Goal: Information Seeking & Learning: Learn about a topic

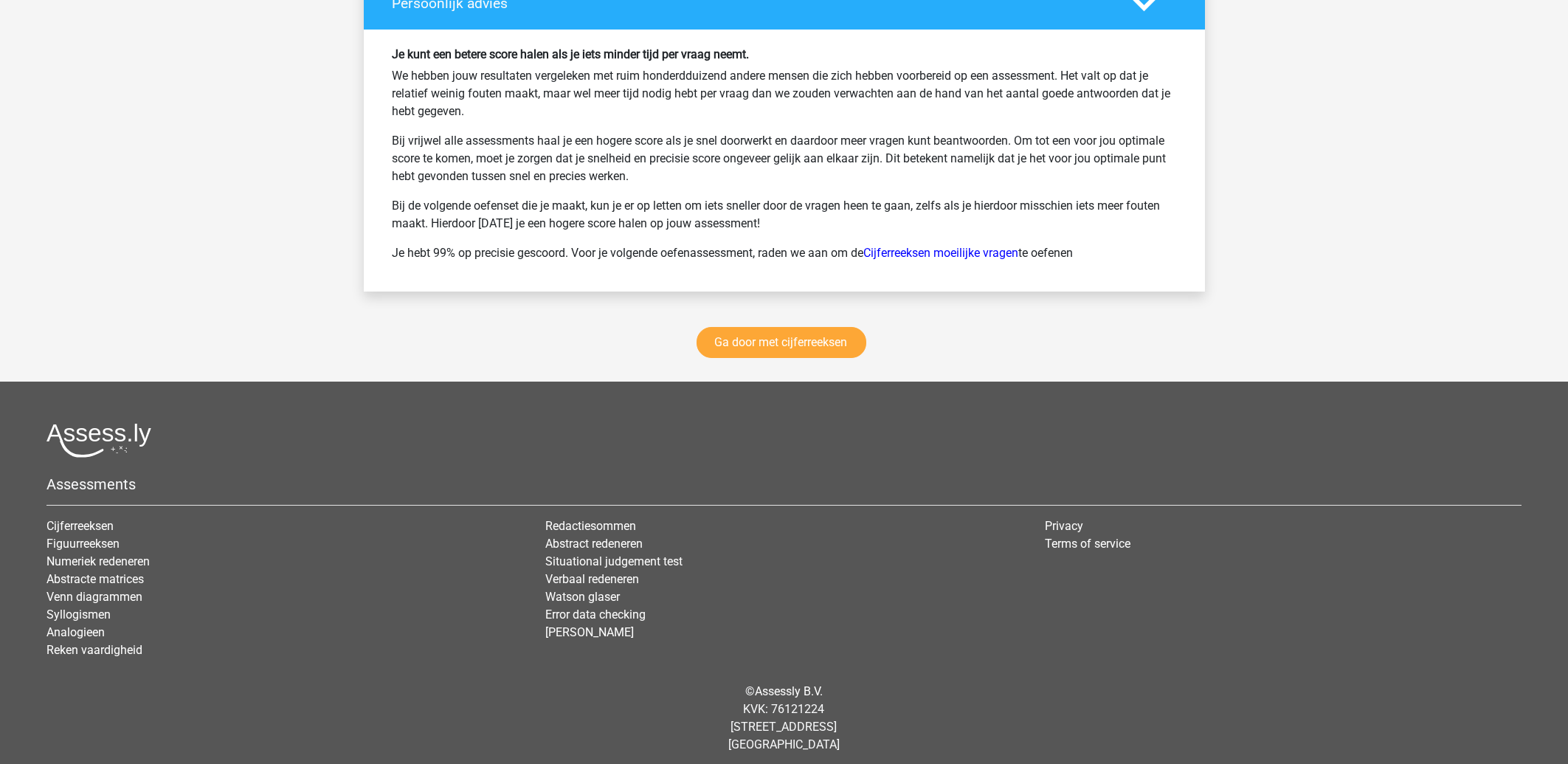
scroll to position [2002, 0]
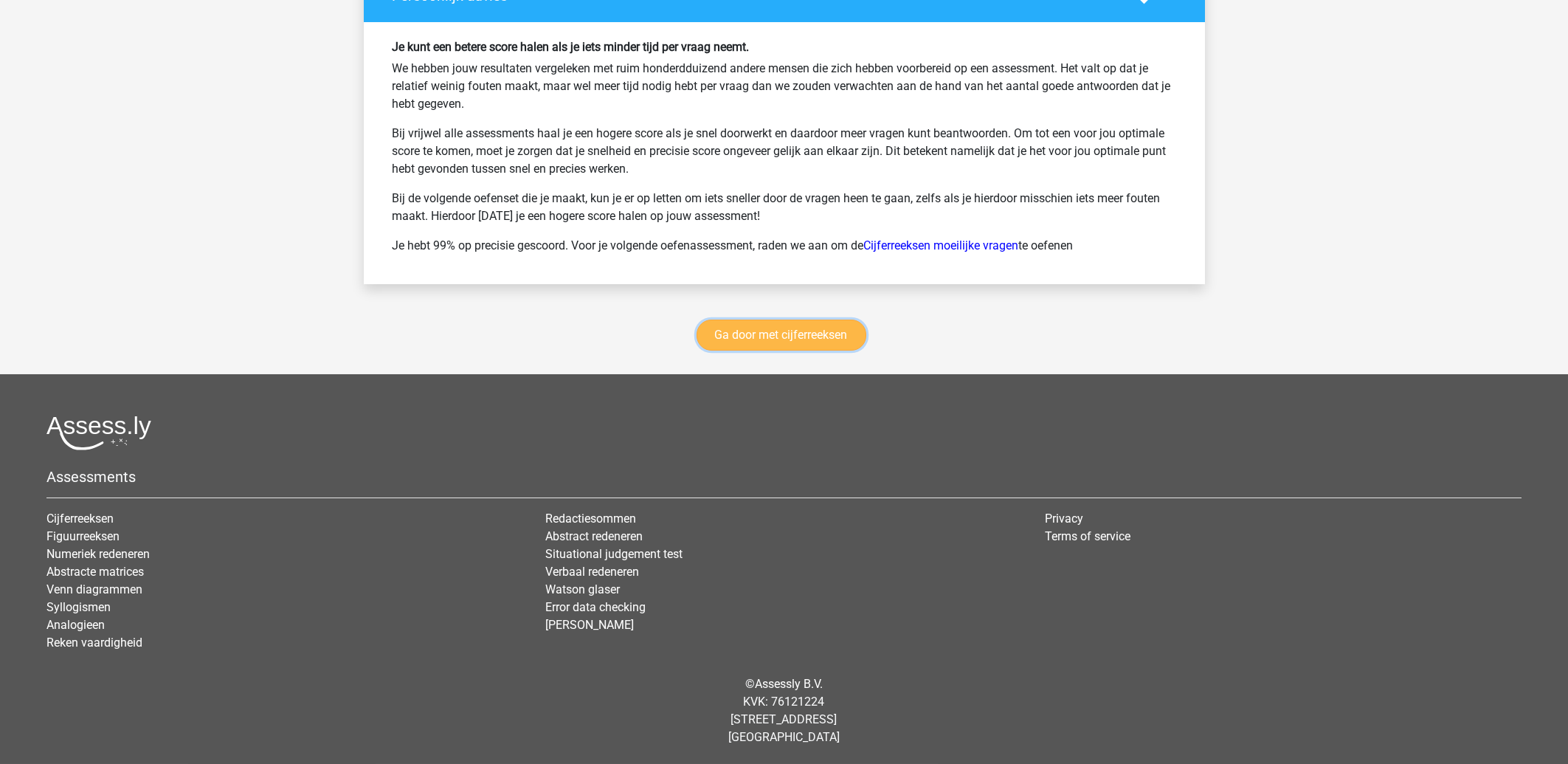
click at [770, 349] on link "Ga door met cijferreeksen" at bounding box center [782, 335] width 170 height 31
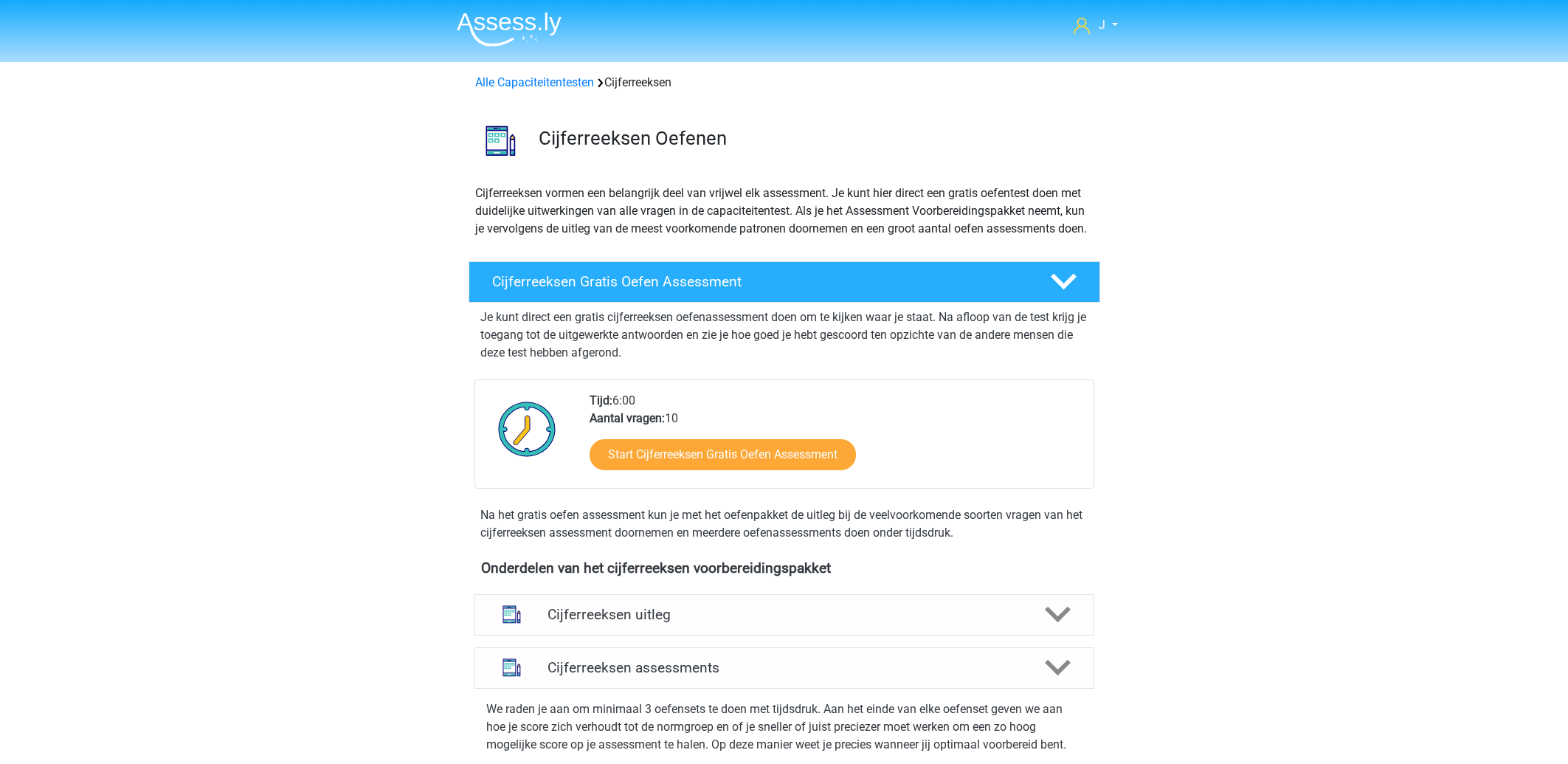
scroll to position [659, 0]
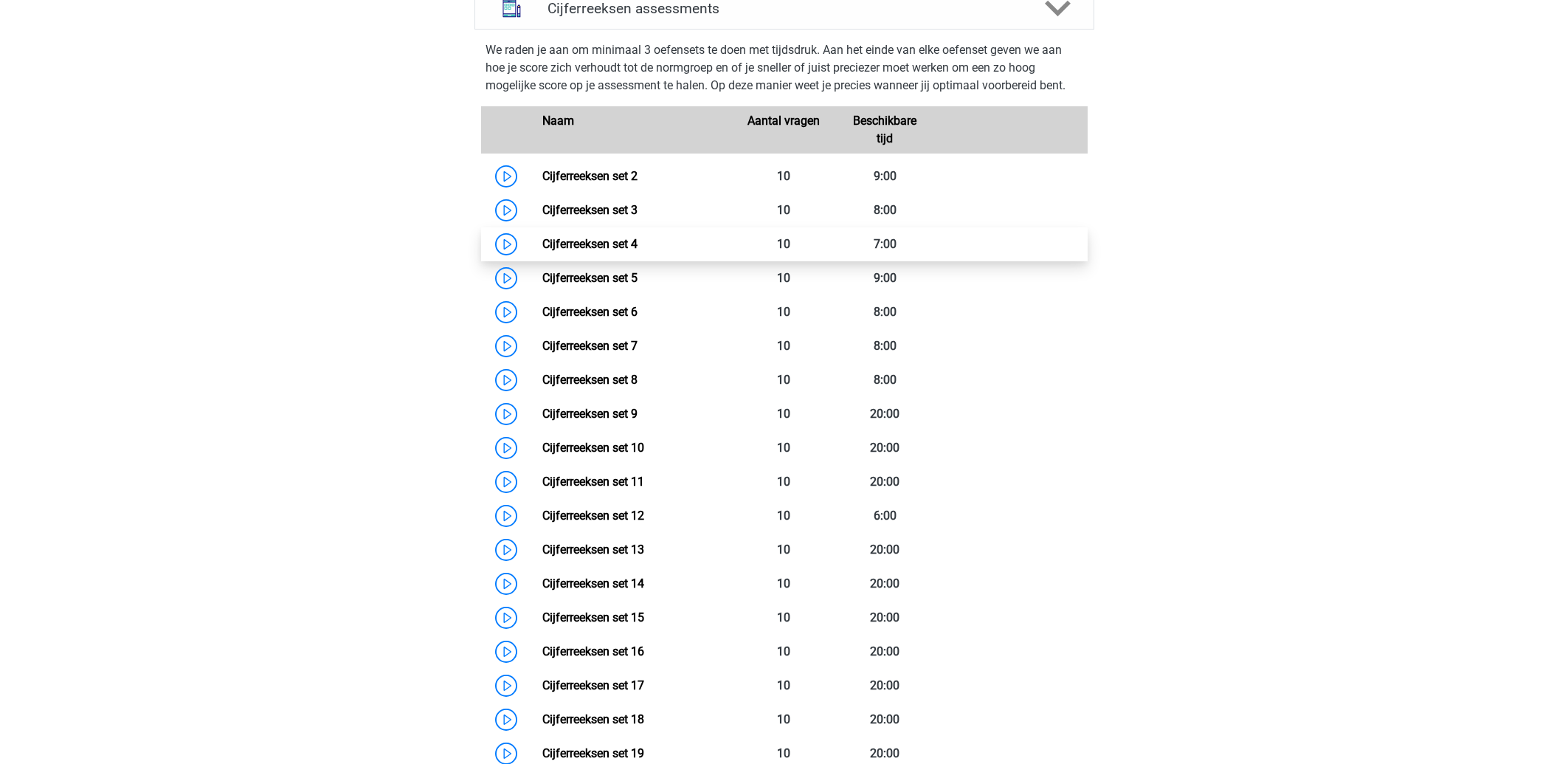
click at [566, 251] on link "Cijferreeksen set 4" at bounding box center [590, 244] width 95 height 14
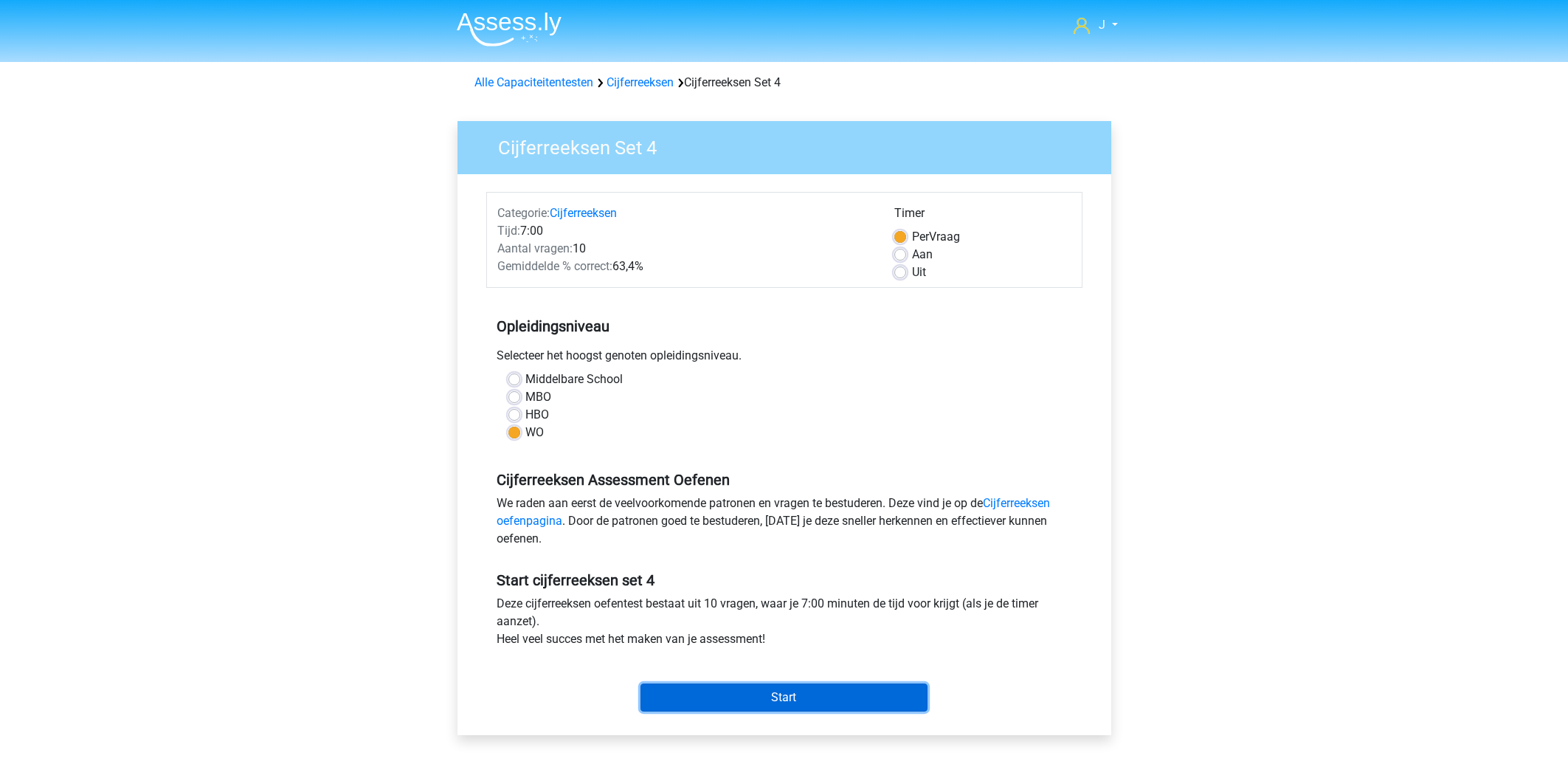
click at [831, 699] on input "Start" at bounding box center [784, 698] width 287 height 28
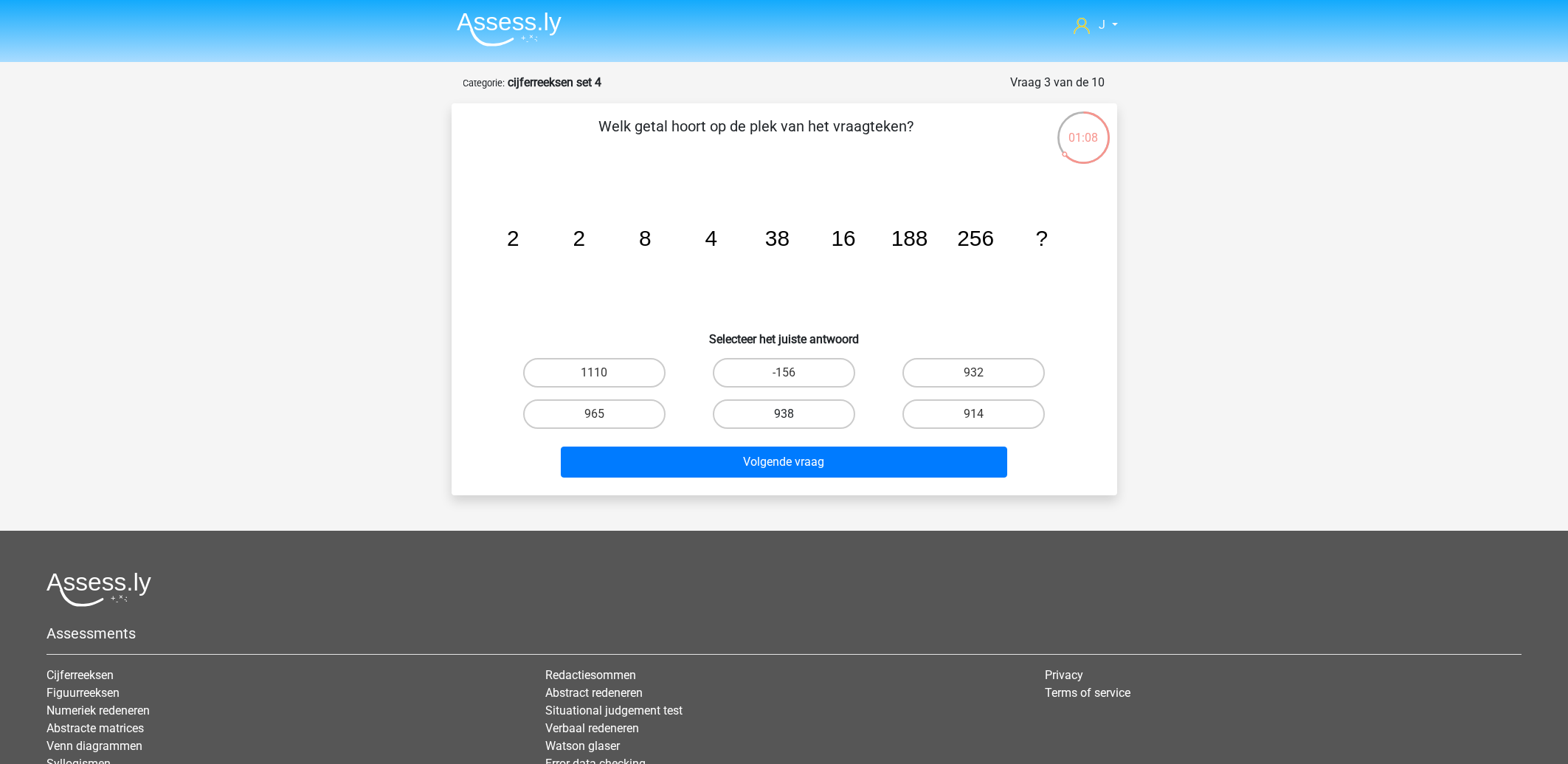
click at [779, 415] on label "938" at bounding box center [784, 414] width 142 height 30
click at [784, 415] on input "938" at bounding box center [789, 419] width 10 height 10
radio input "true"
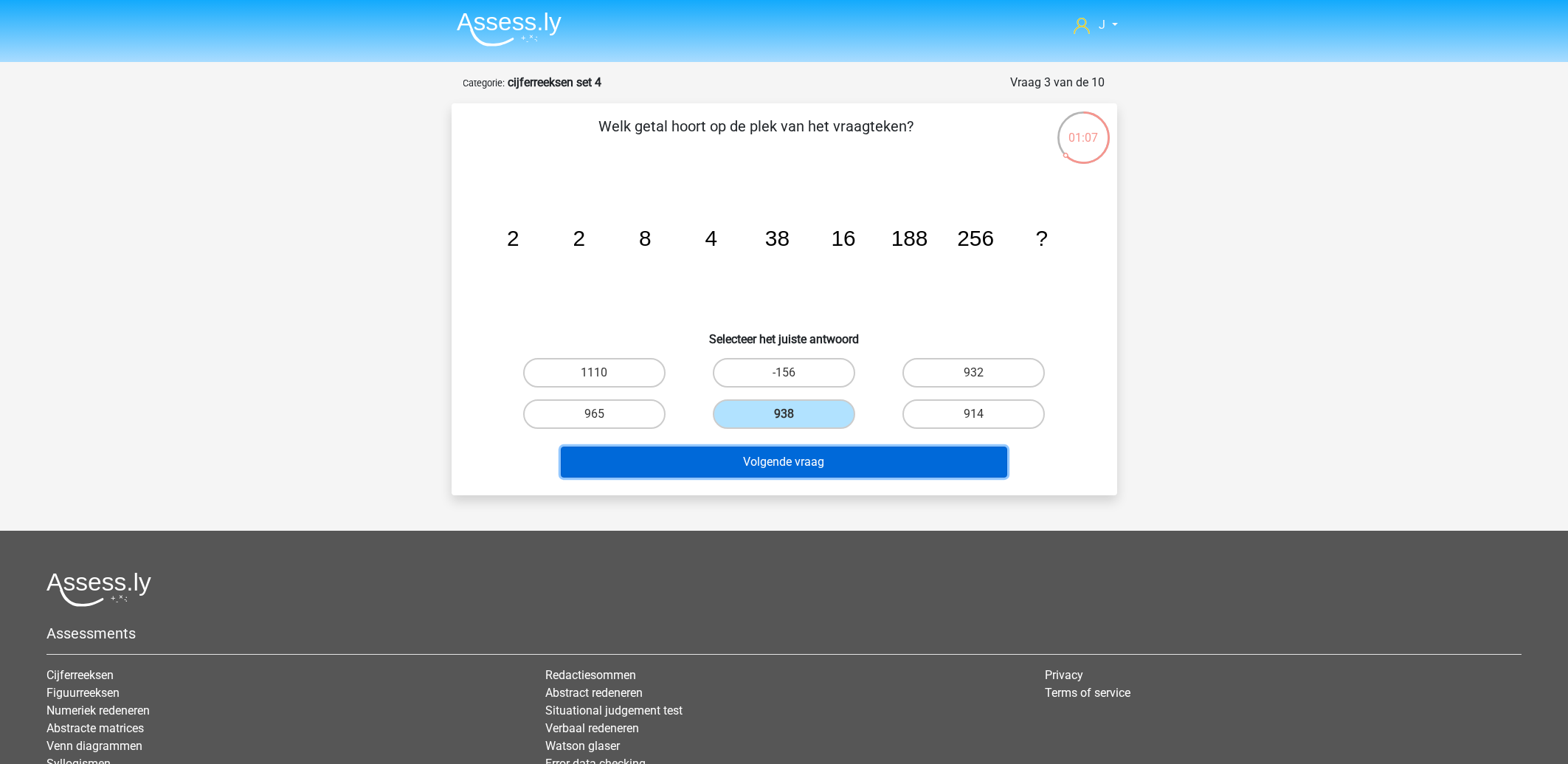
click at [770, 459] on button "Volgende vraag" at bounding box center [784, 463] width 447 height 31
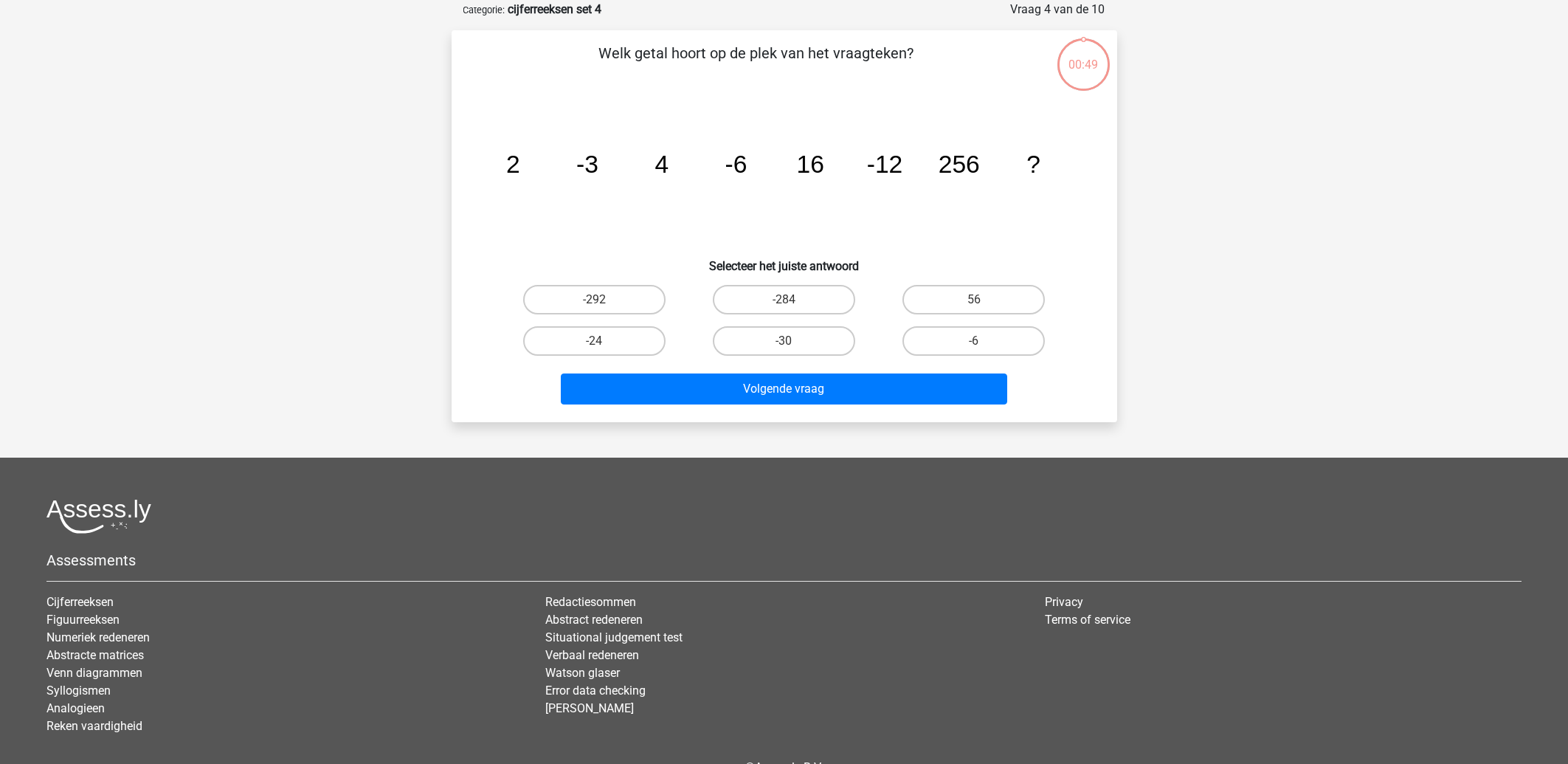
scroll to position [74, 0]
click at [607, 325] on label "-24" at bounding box center [595, 340] width 142 height 30
click at [604, 340] on input "-24" at bounding box center [599, 345] width 10 height 10
radio input "true"
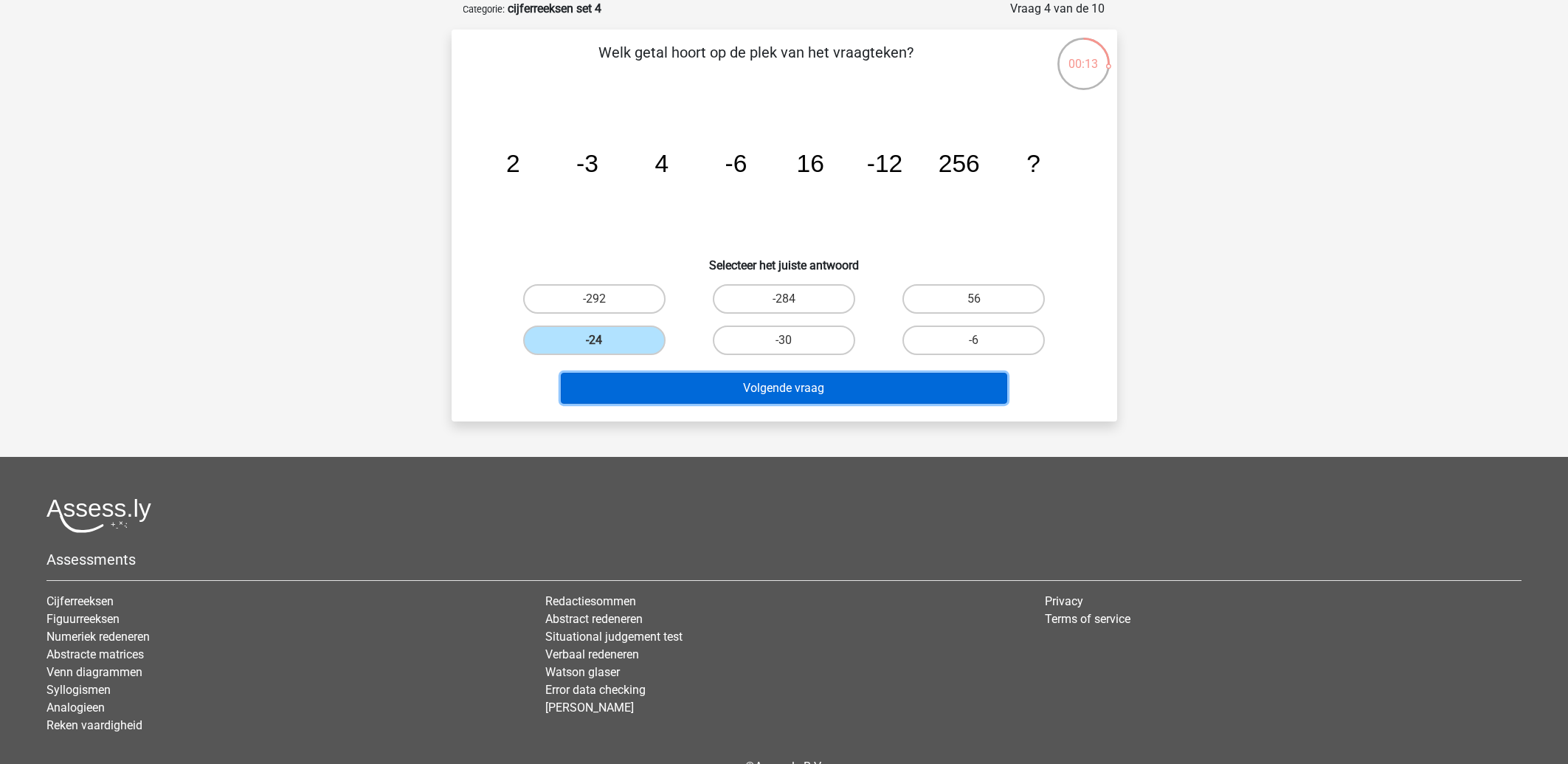
click at [646, 386] on button "Volgende vraag" at bounding box center [784, 388] width 447 height 31
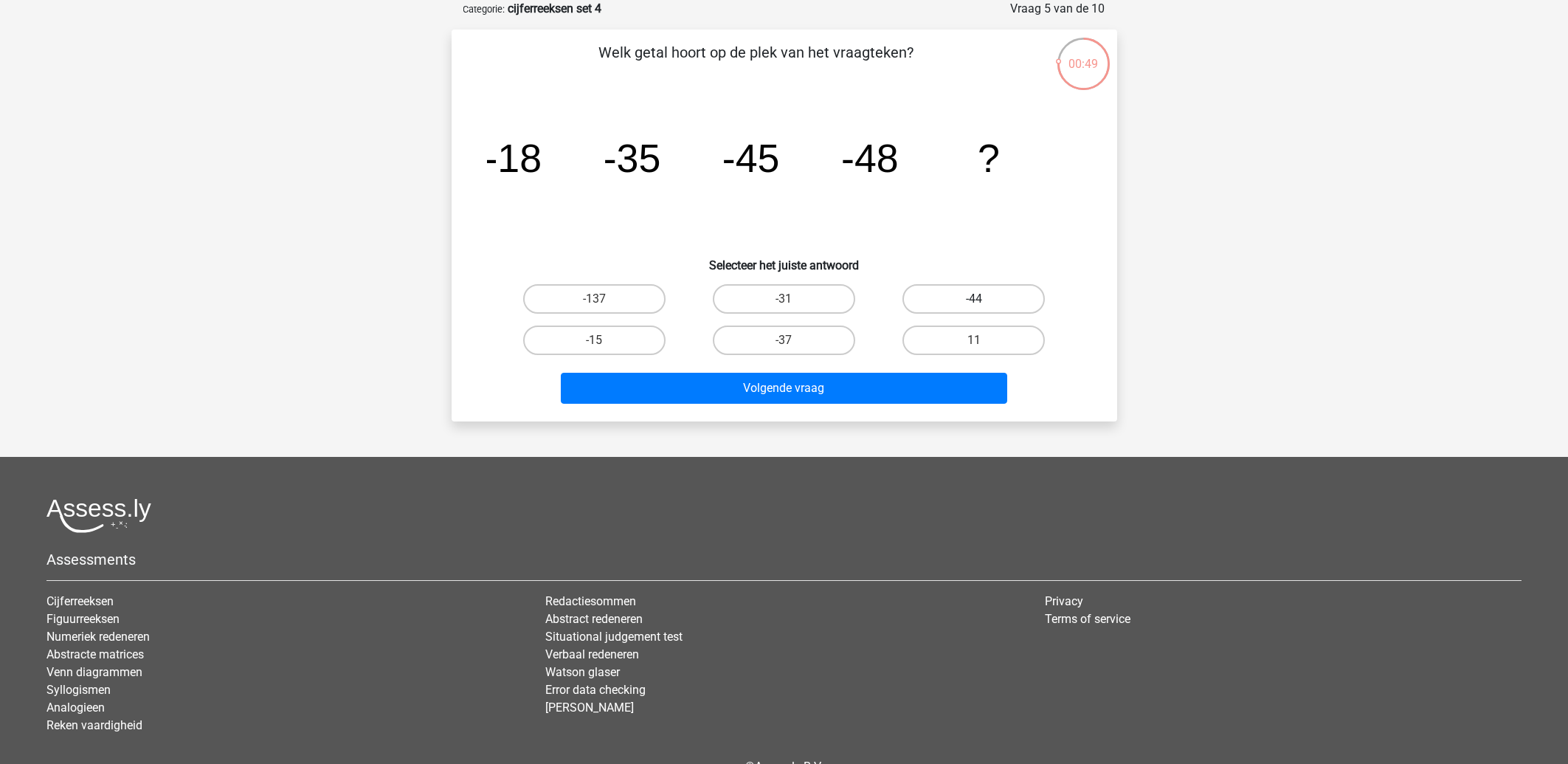
click at [970, 293] on label "-44" at bounding box center [973, 299] width 142 height 30
click at [974, 299] on input "-44" at bounding box center [979, 304] width 10 height 10
radio input "true"
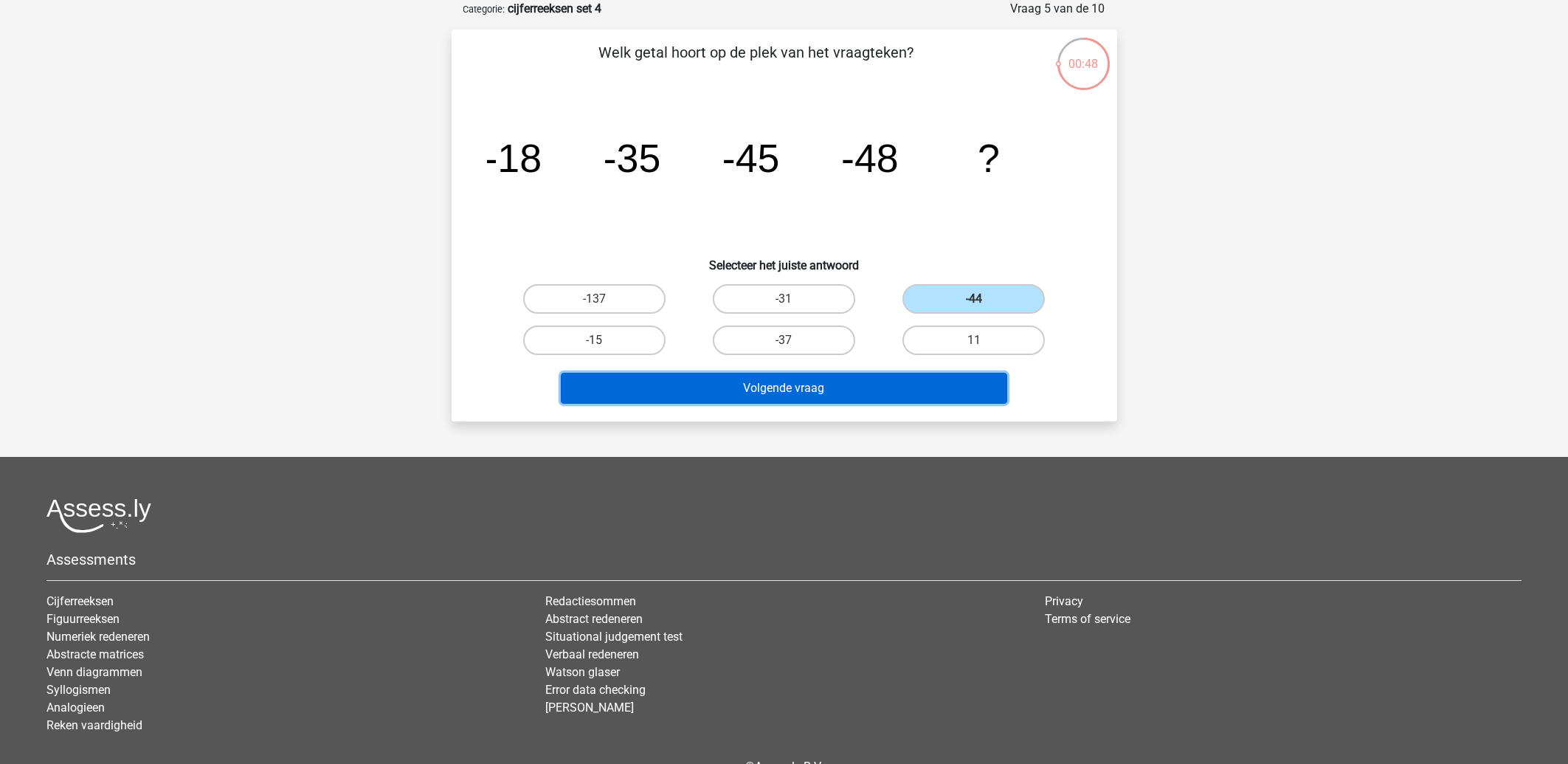
click at [810, 385] on button "Volgende vraag" at bounding box center [784, 388] width 447 height 31
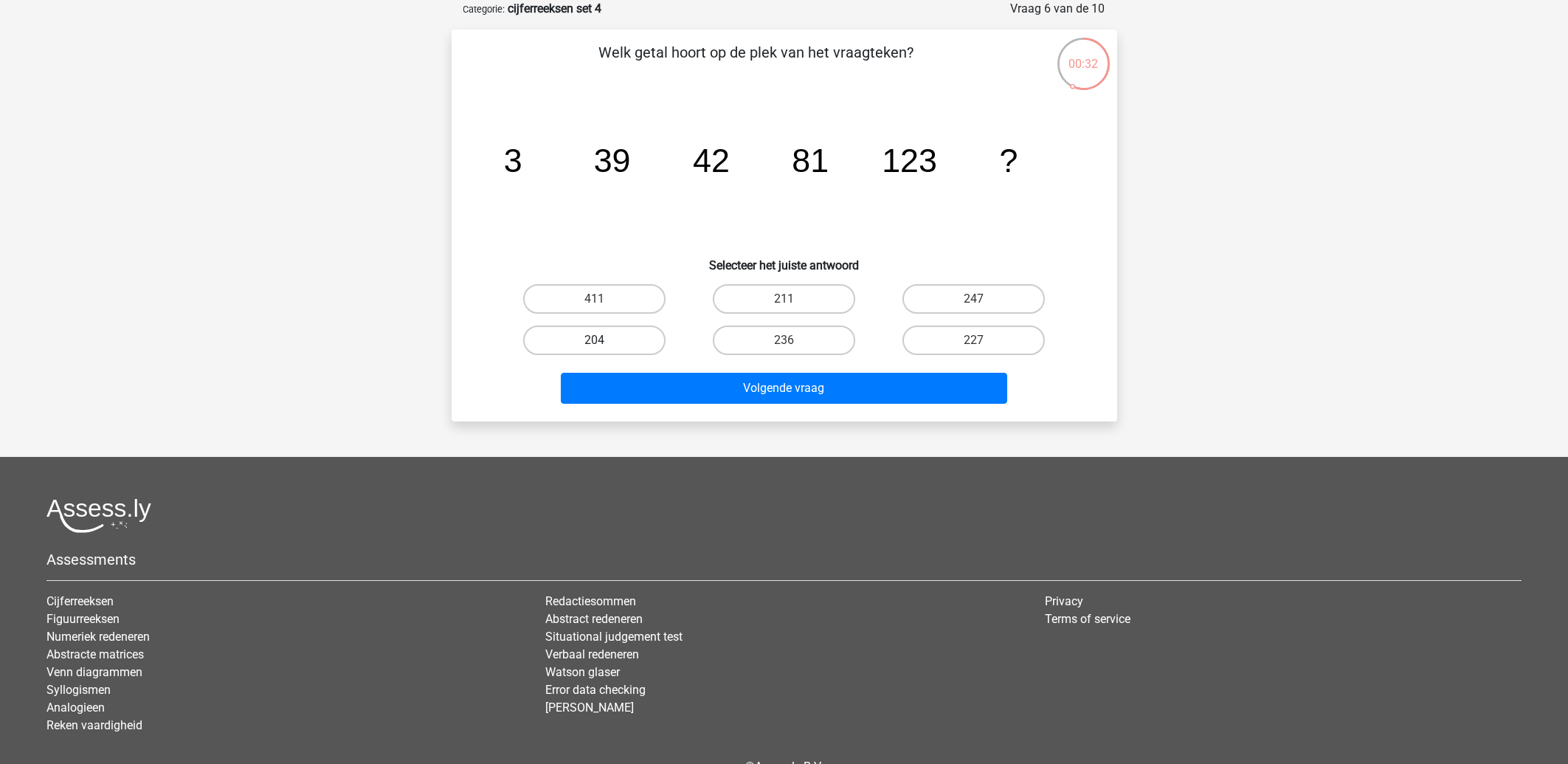
click at [590, 339] on label "204" at bounding box center [595, 340] width 142 height 30
click at [594, 340] on input "204" at bounding box center [599, 345] width 10 height 10
radio input "true"
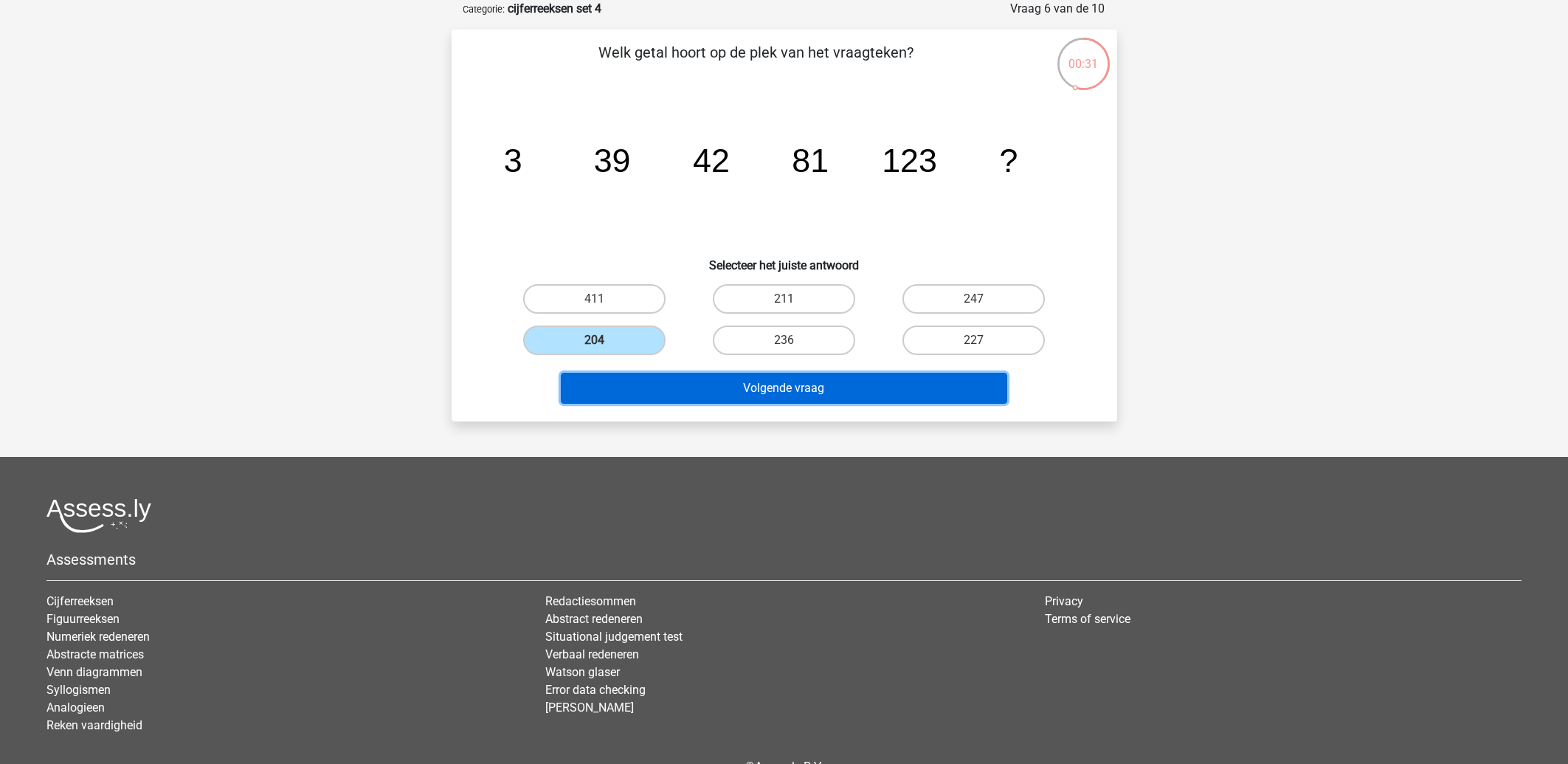
click at [663, 390] on button "Volgende vraag" at bounding box center [784, 388] width 447 height 31
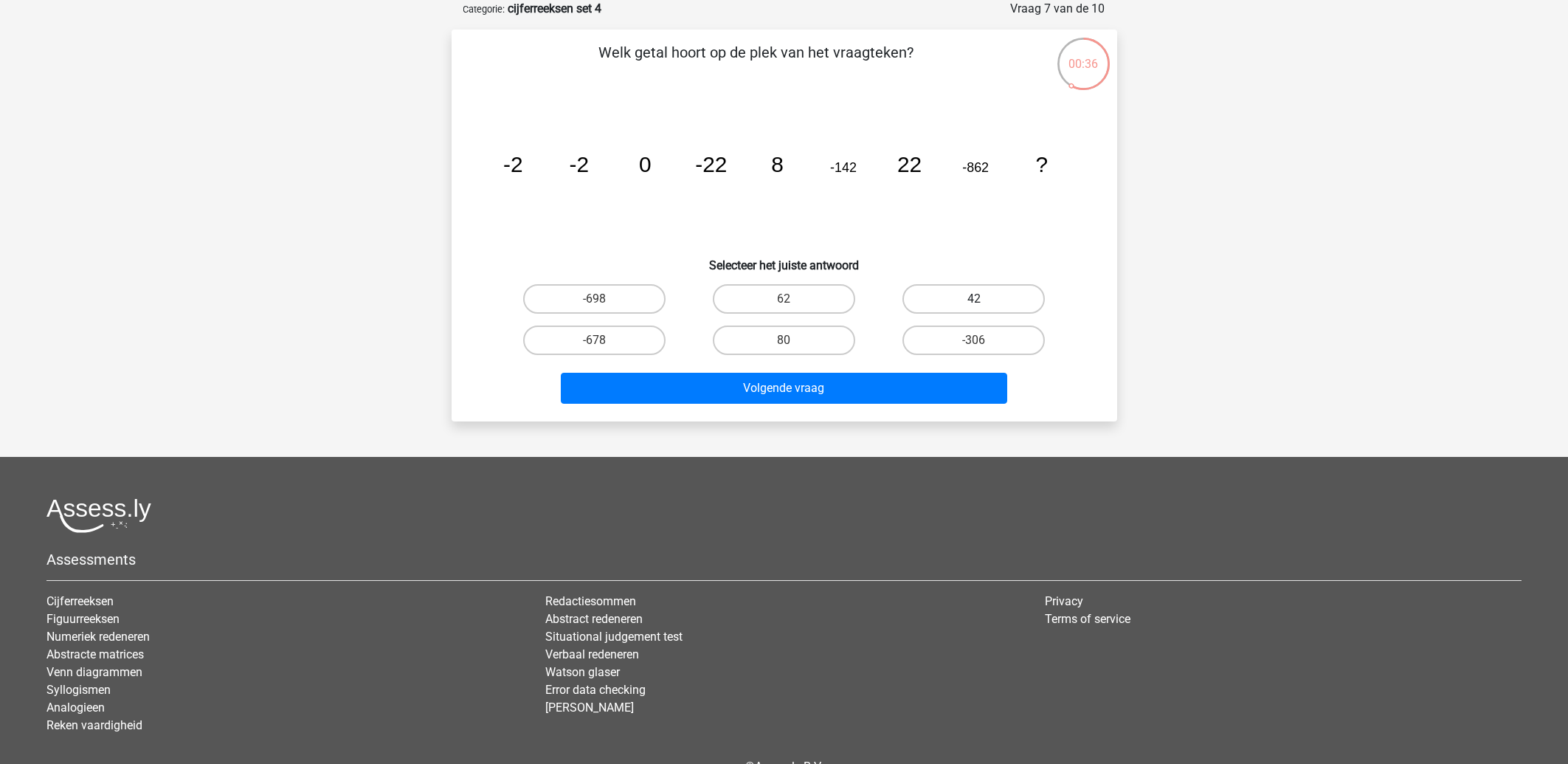
click at [936, 298] on label "42" at bounding box center [973, 299] width 142 height 30
click at [974, 299] on input "42" at bounding box center [979, 304] width 10 height 10
radio input "true"
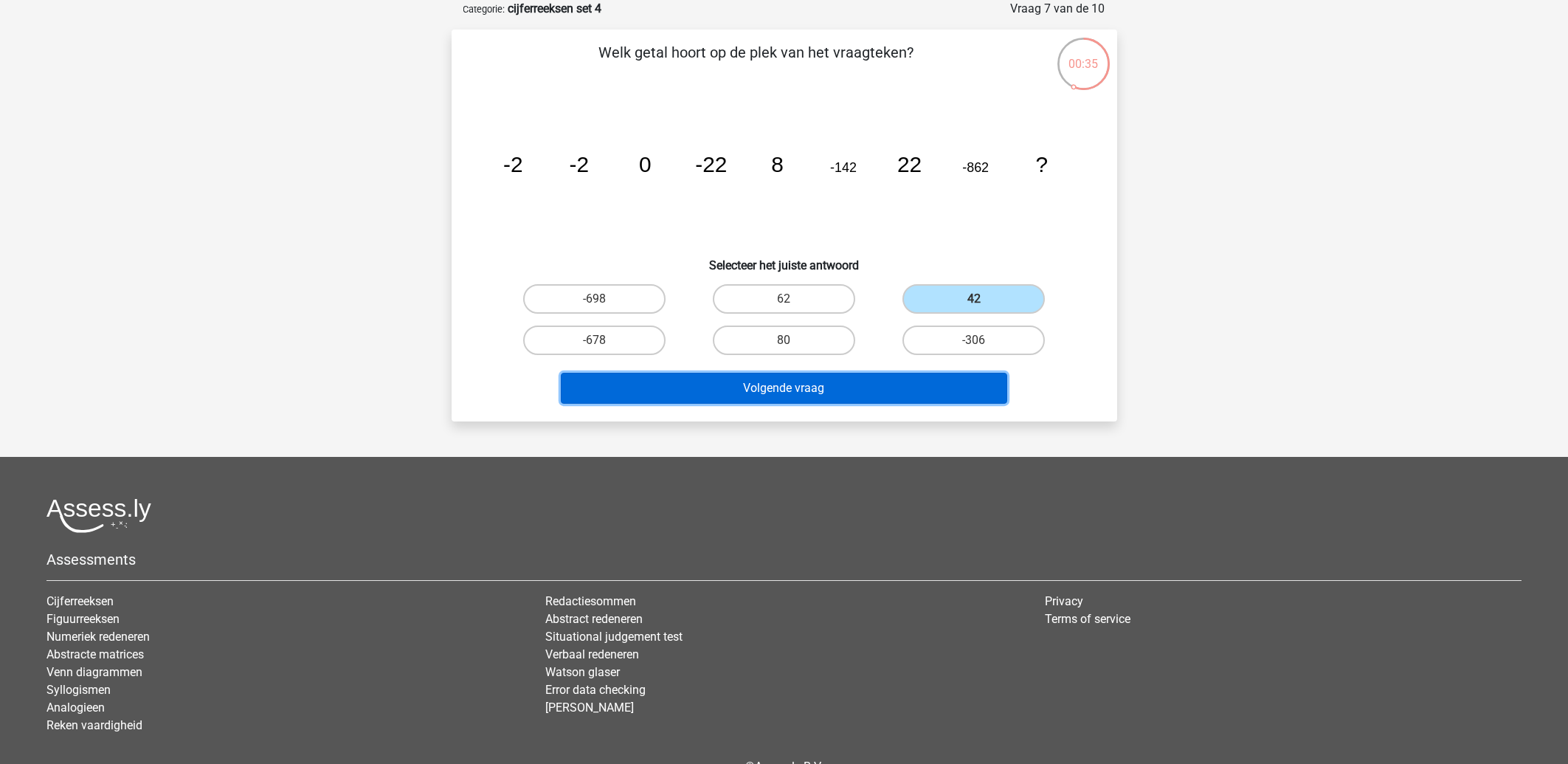
click at [810, 391] on button "Volgende vraag" at bounding box center [784, 388] width 447 height 31
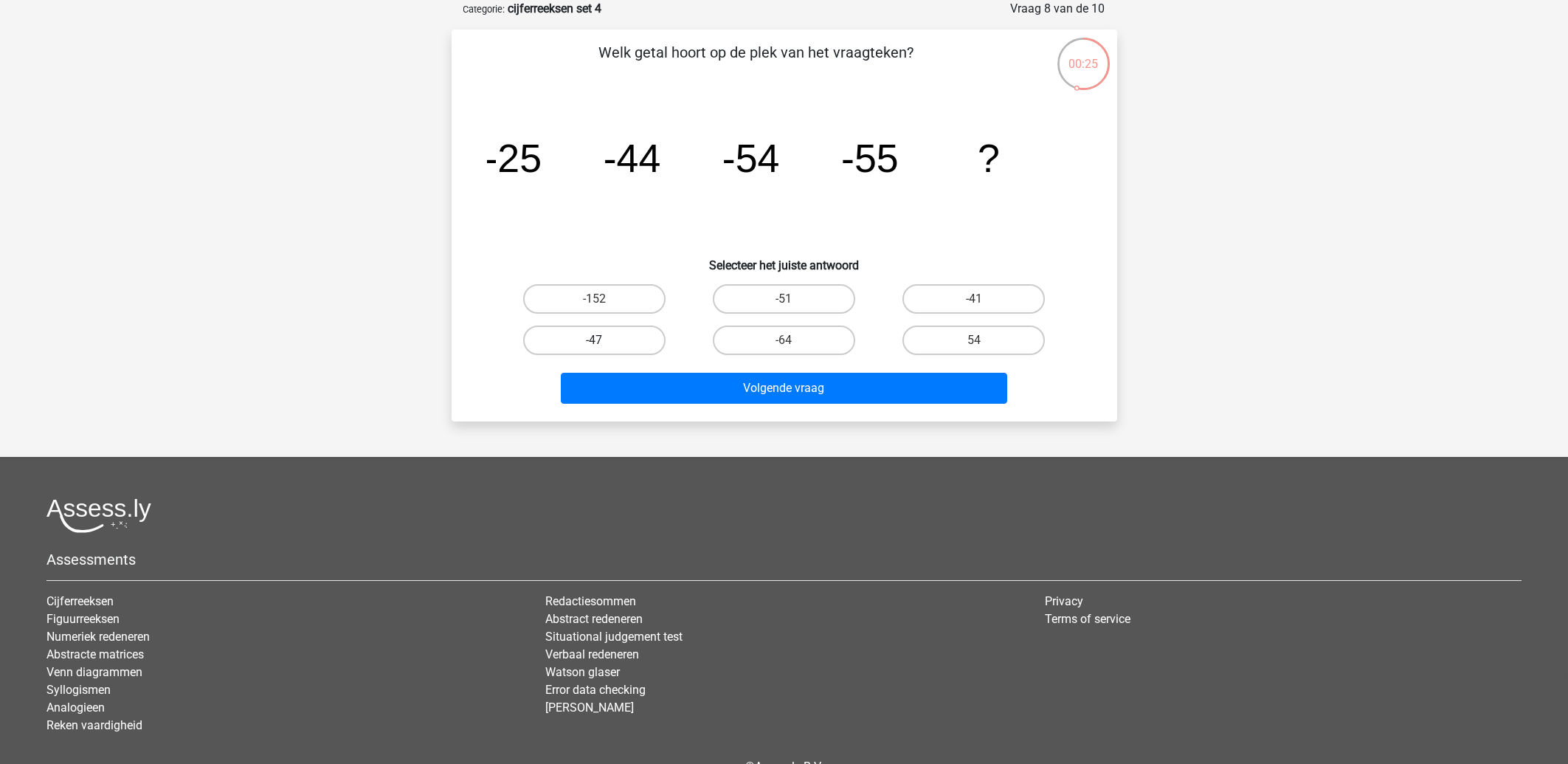
click at [609, 334] on label "-47" at bounding box center [595, 340] width 142 height 30
click at [604, 340] on input "-47" at bounding box center [599, 345] width 10 height 10
radio input "true"
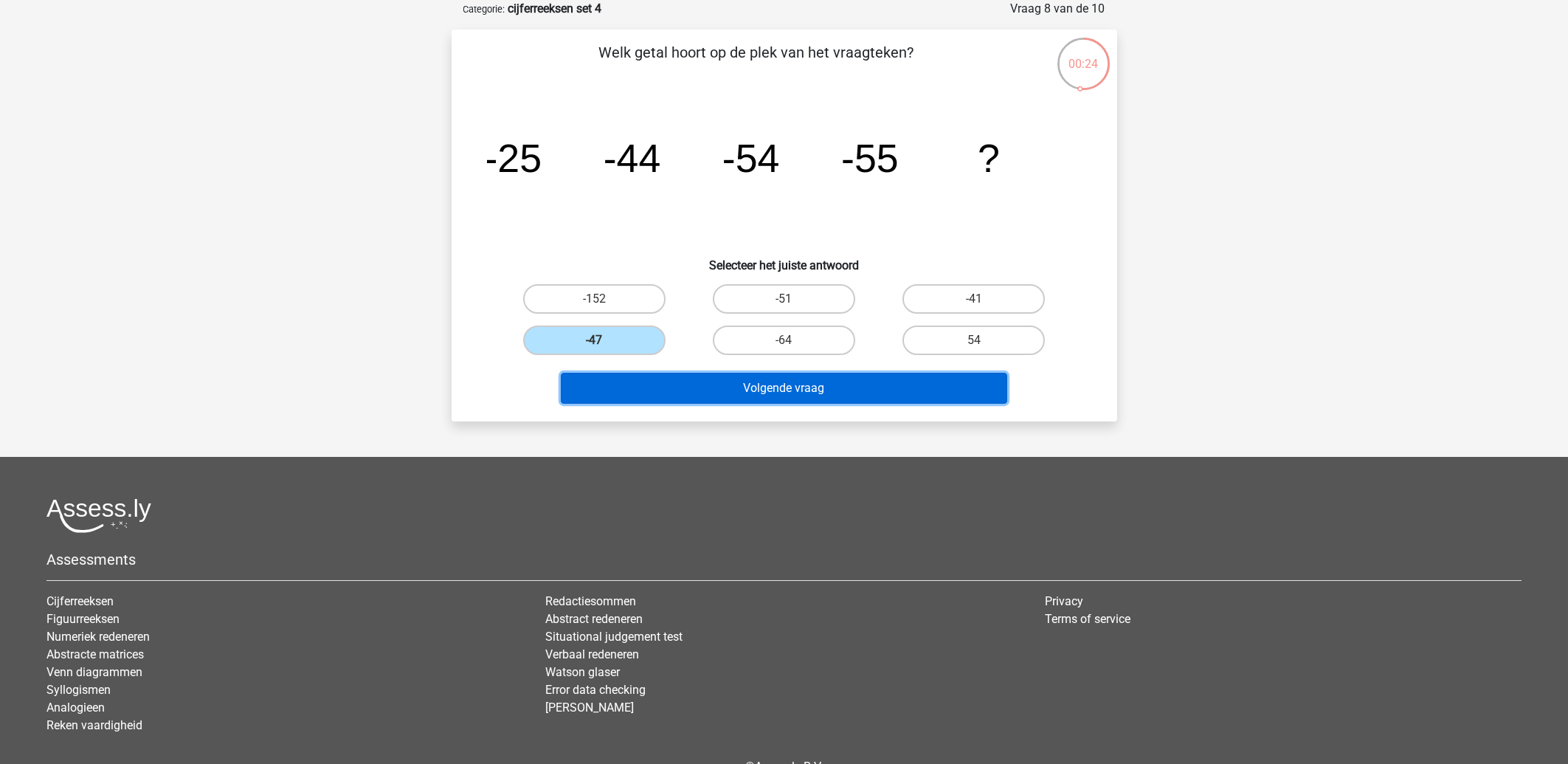
click at [631, 397] on button "Volgende vraag" at bounding box center [784, 388] width 447 height 31
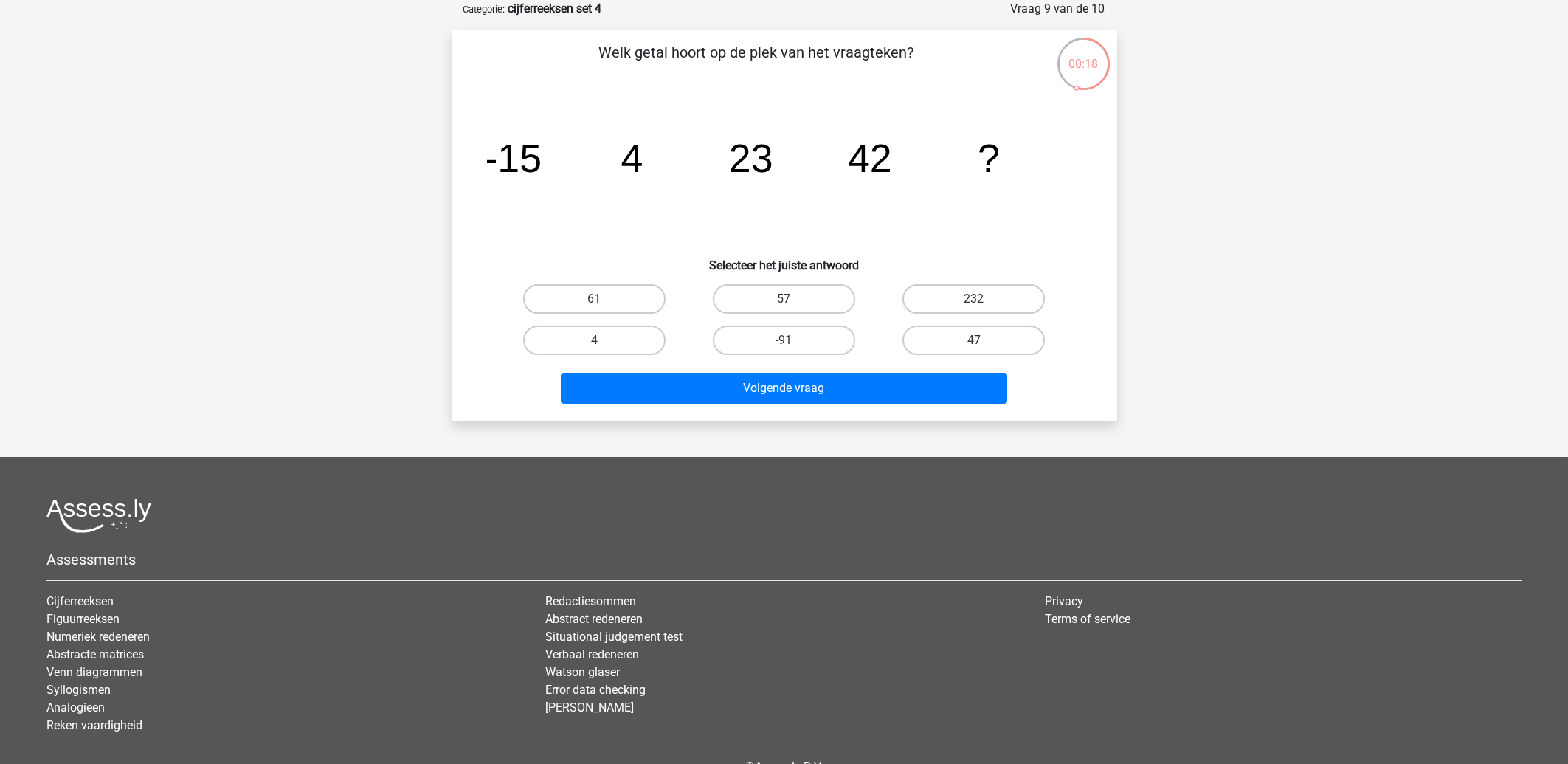
click at [599, 301] on input "61" at bounding box center [599, 304] width 10 height 10
radio input "true"
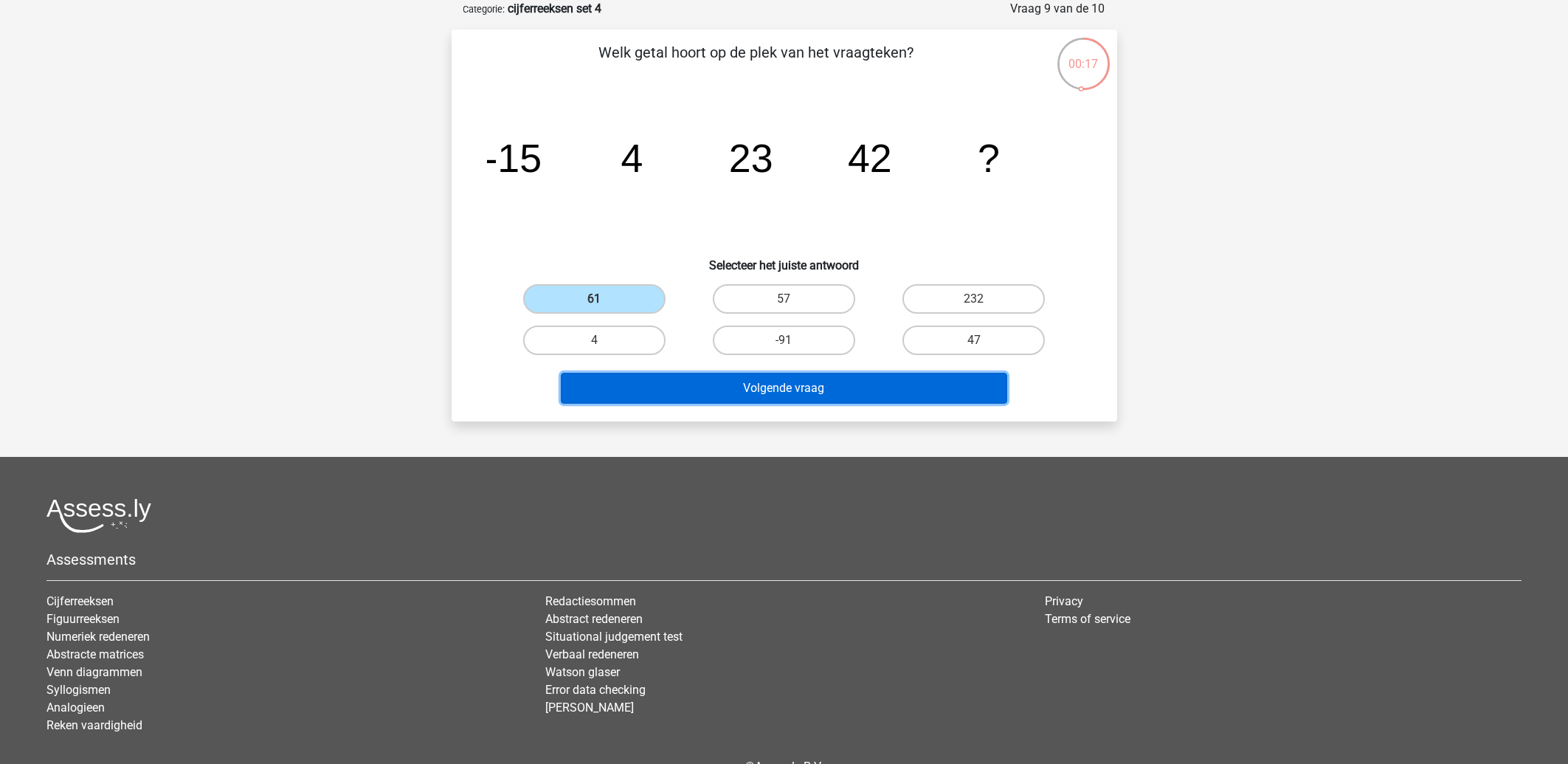
click at [689, 388] on button "Volgende vraag" at bounding box center [784, 388] width 447 height 31
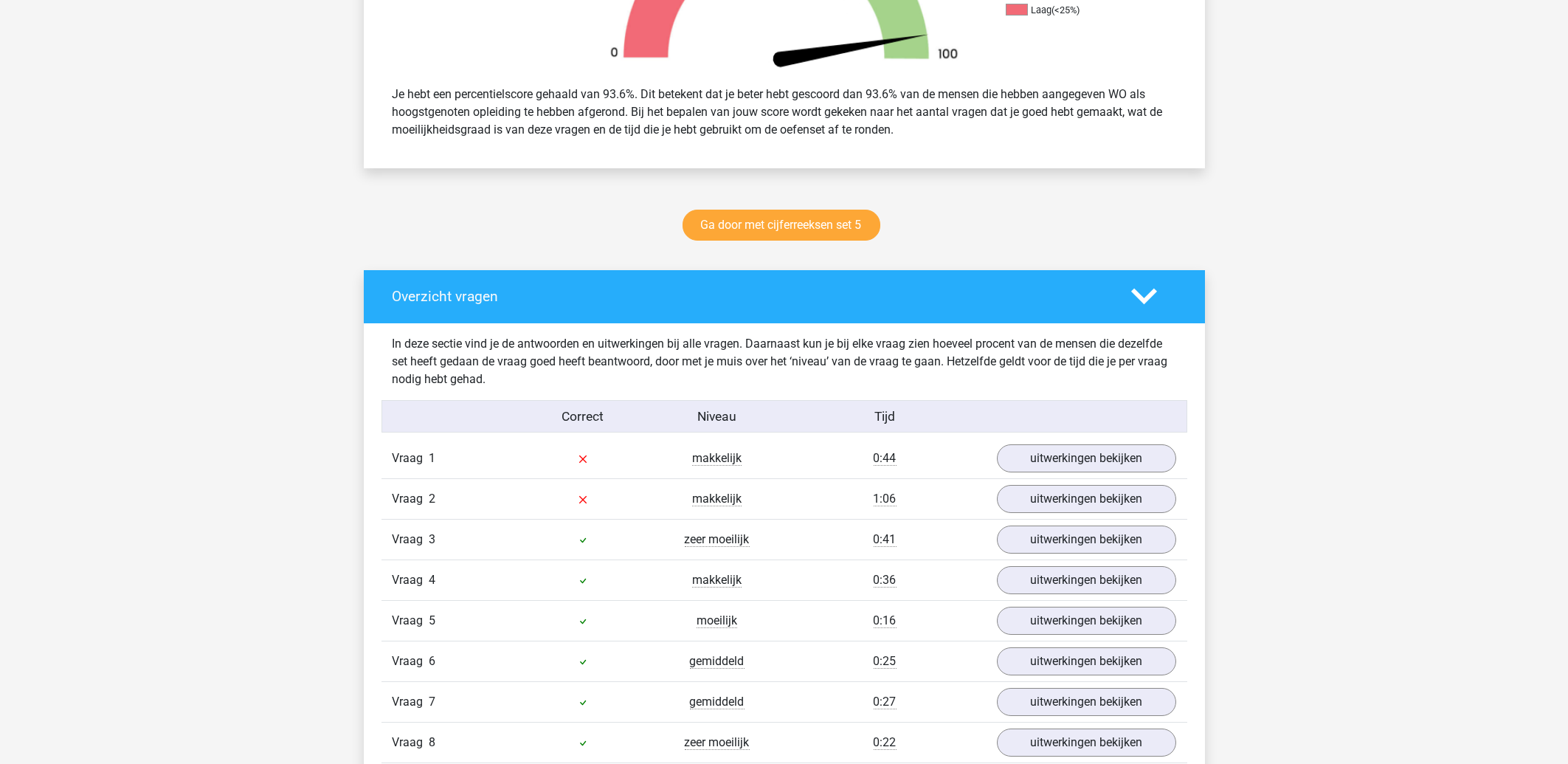
scroll to position [711, 0]
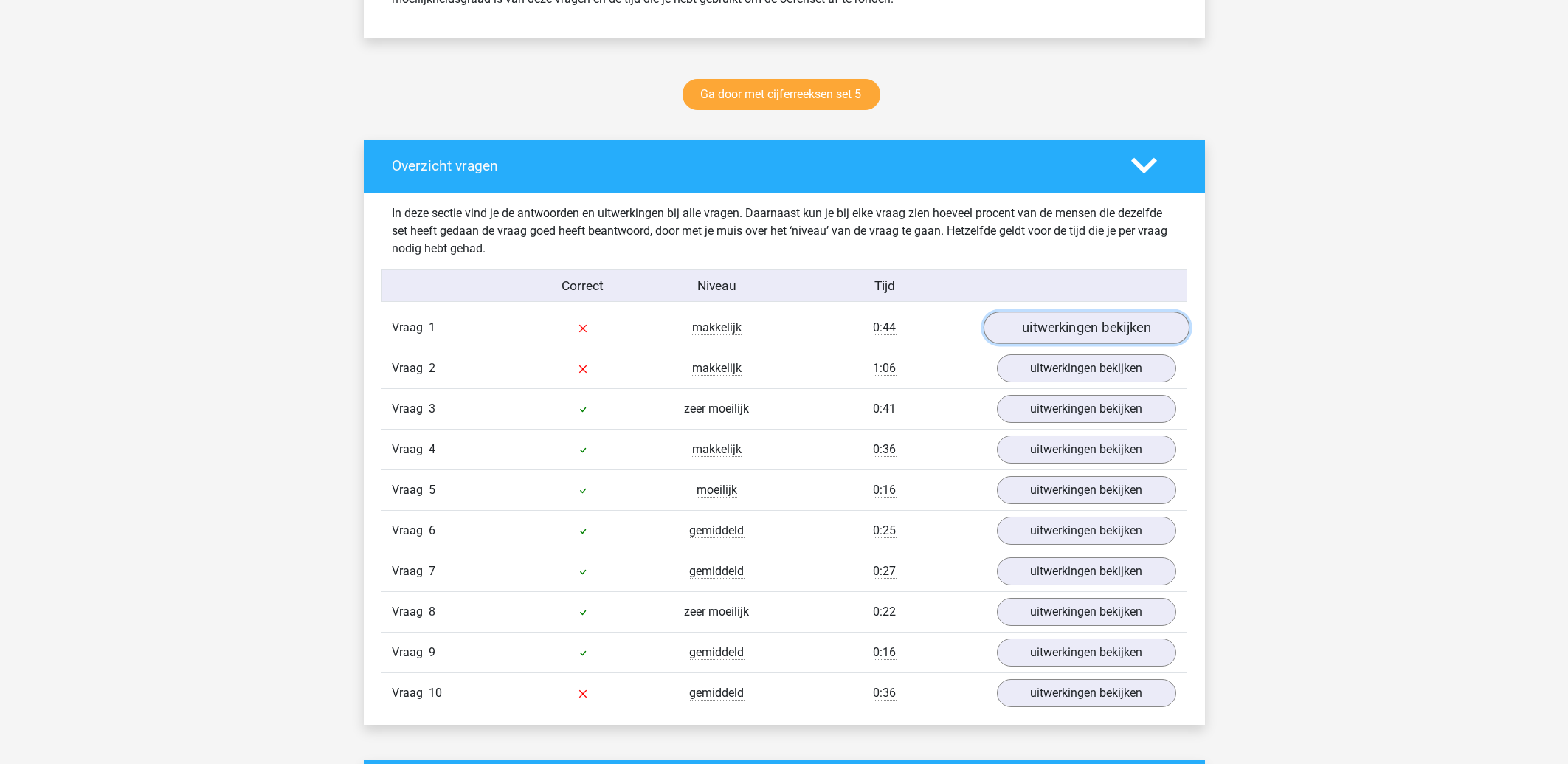
click at [1062, 339] on link "uitwerkingen bekijken" at bounding box center [1085, 327] width 206 height 32
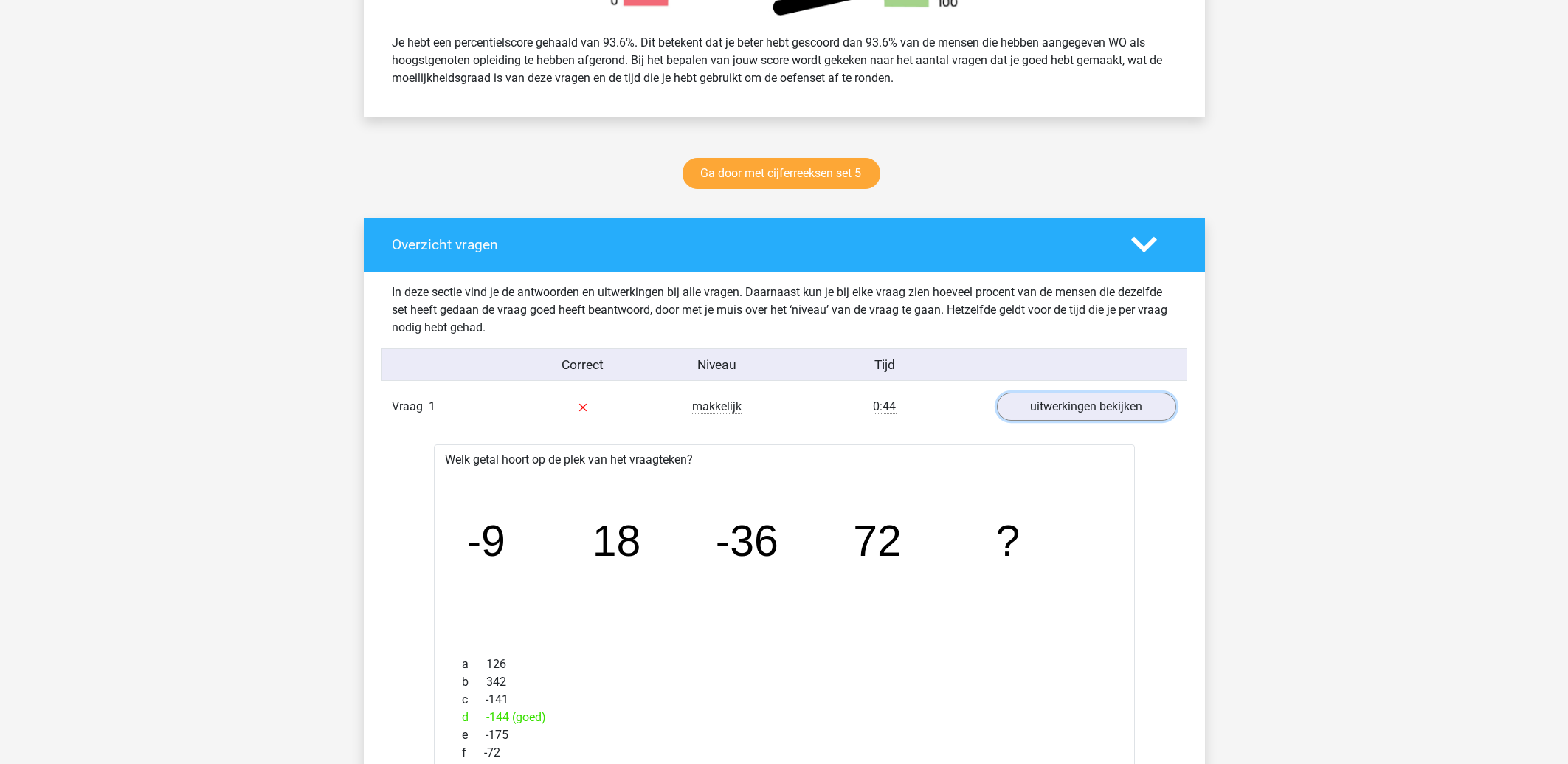
scroll to position [553, 0]
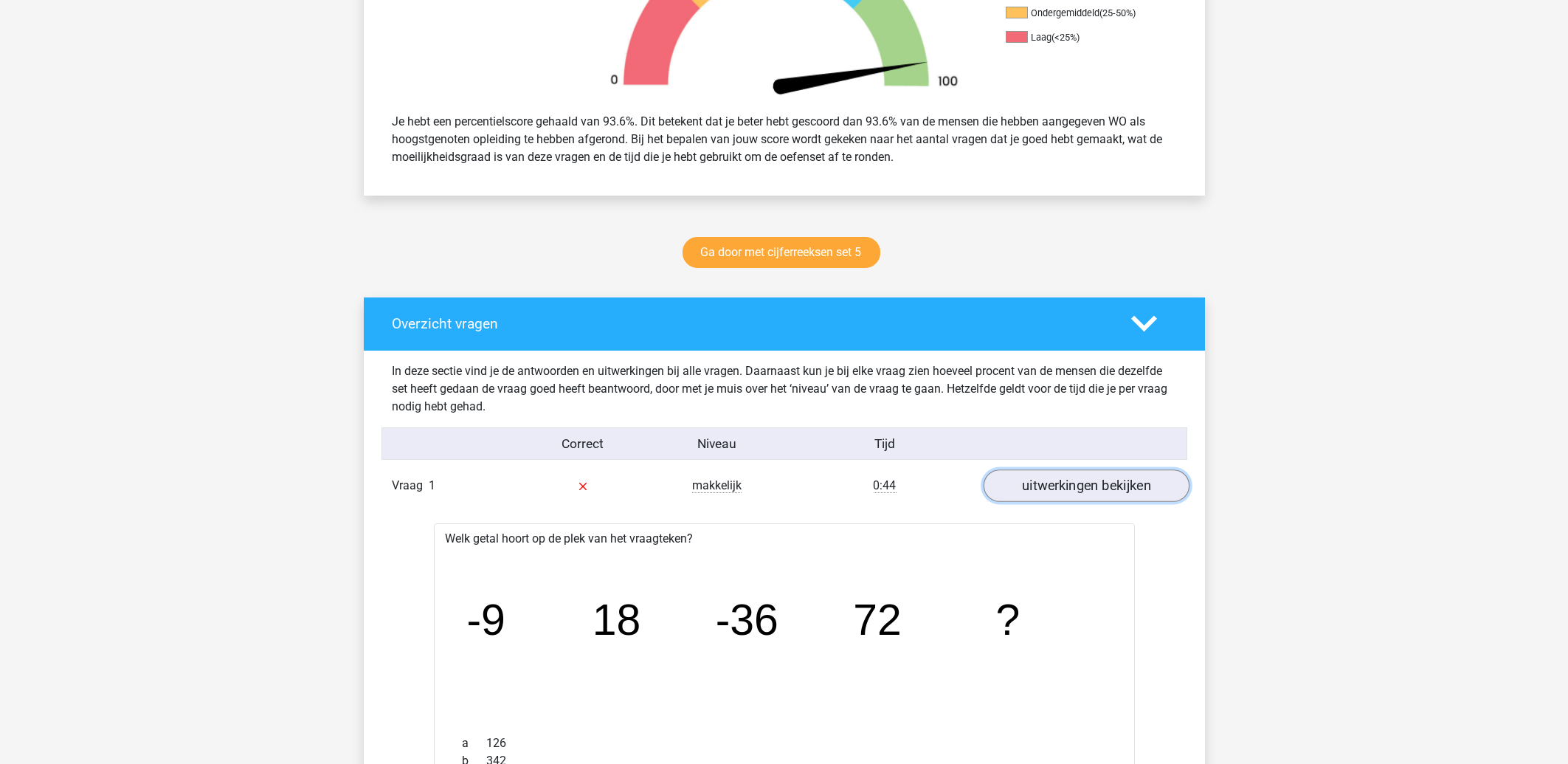
click at [1035, 496] on link "uitwerkingen bekijken" at bounding box center [1085, 485] width 206 height 32
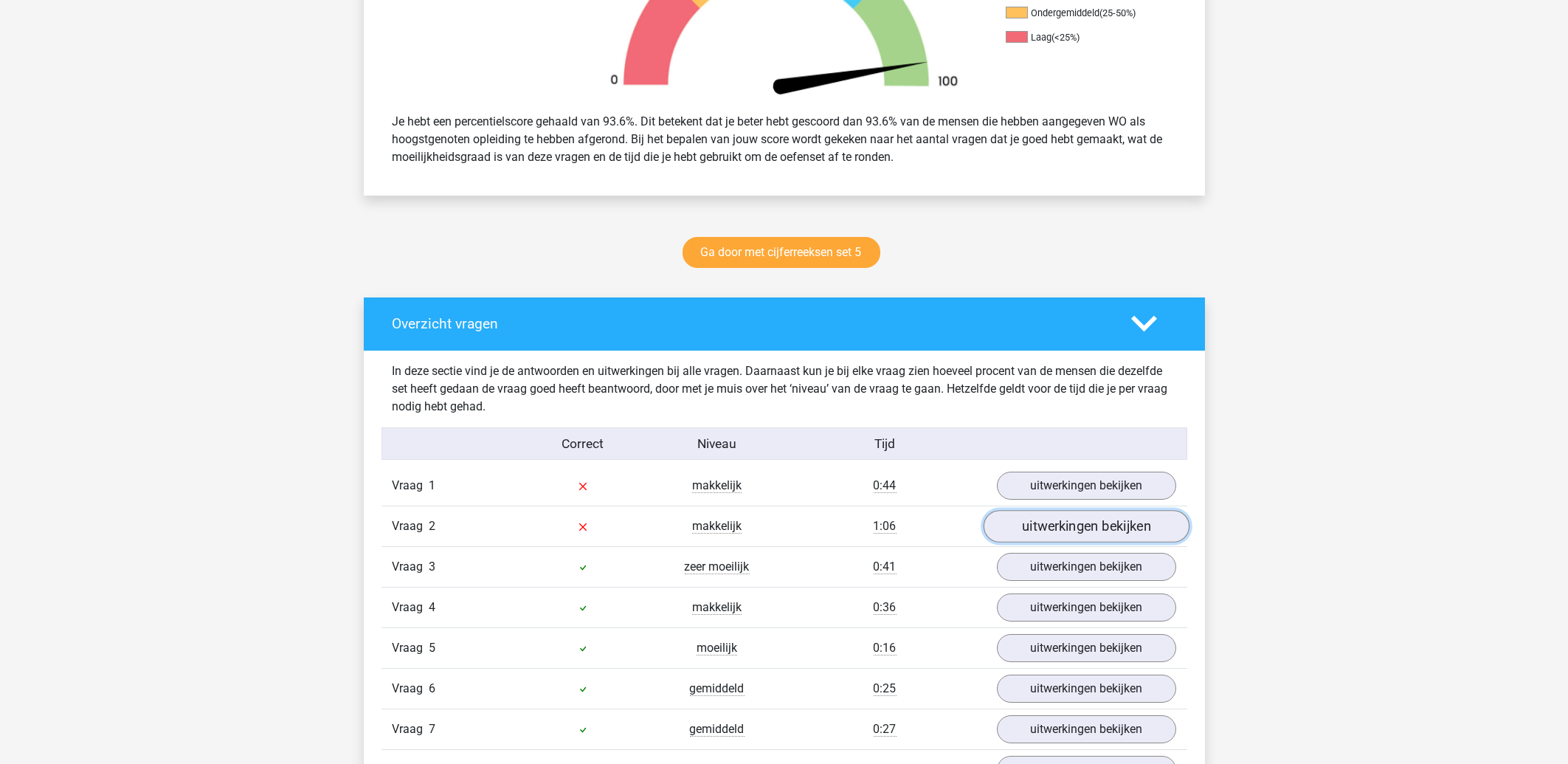
click at [1058, 538] on link "uitwerkingen bekijken" at bounding box center [1085, 526] width 206 height 32
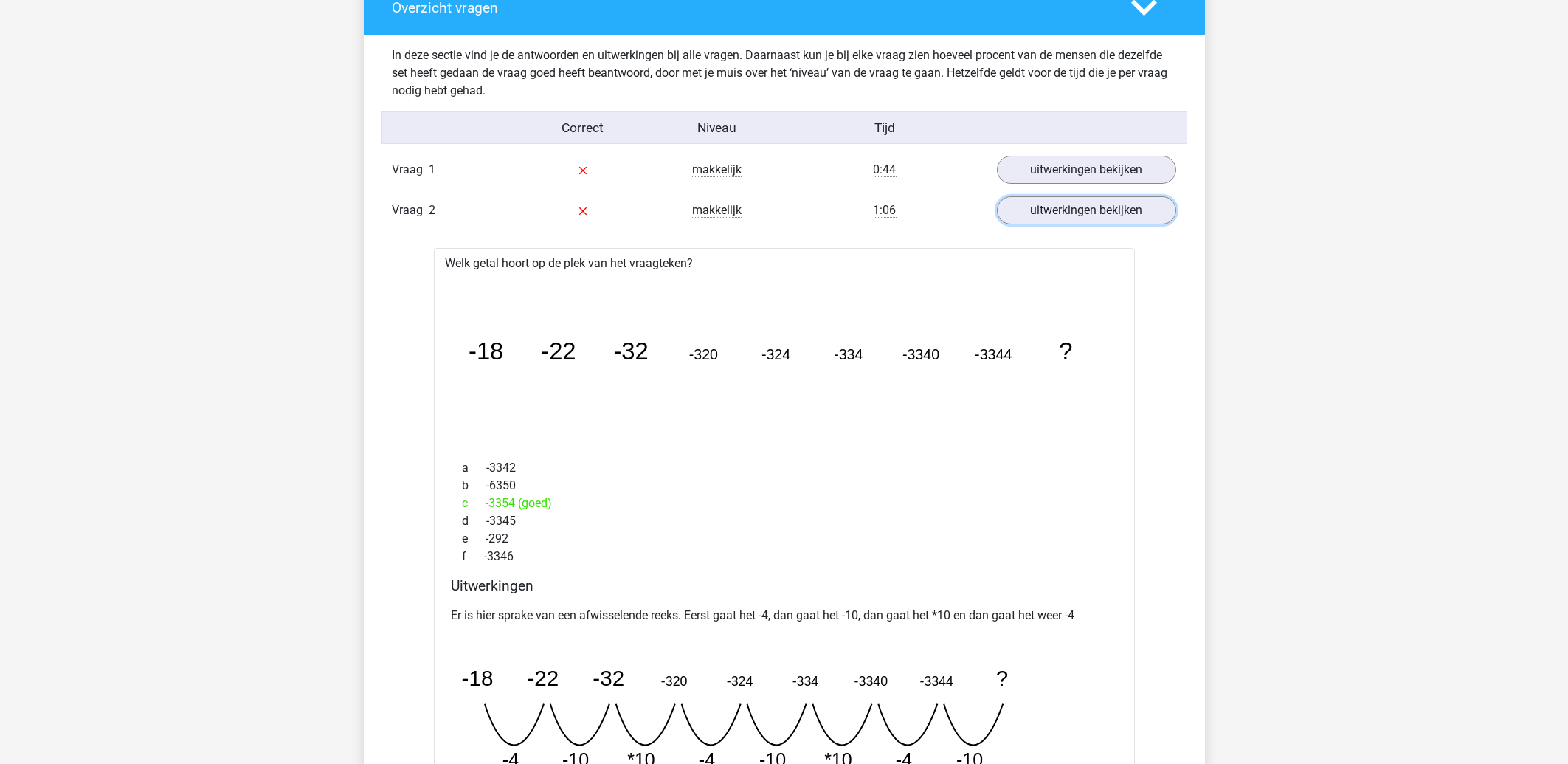
scroll to position [871, 0]
click at [504, 502] on div "c -3354 (goed)" at bounding box center [784, 502] width 666 height 17
click at [1021, 206] on link "uitwerkingen bekijken" at bounding box center [1085, 209] width 206 height 32
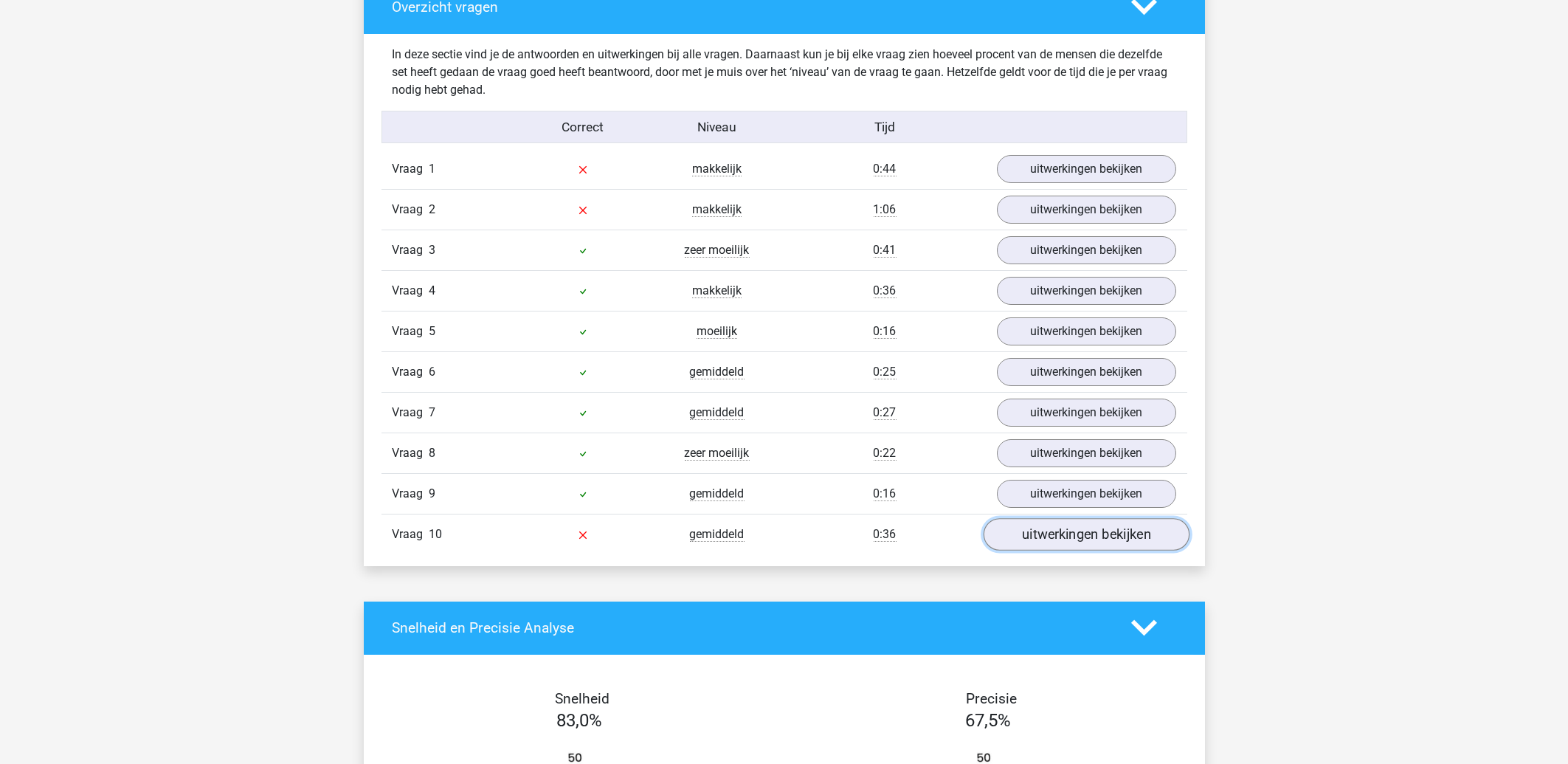
click at [1047, 530] on link "uitwerkingen bekijken" at bounding box center [1085, 534] width 206 height 32
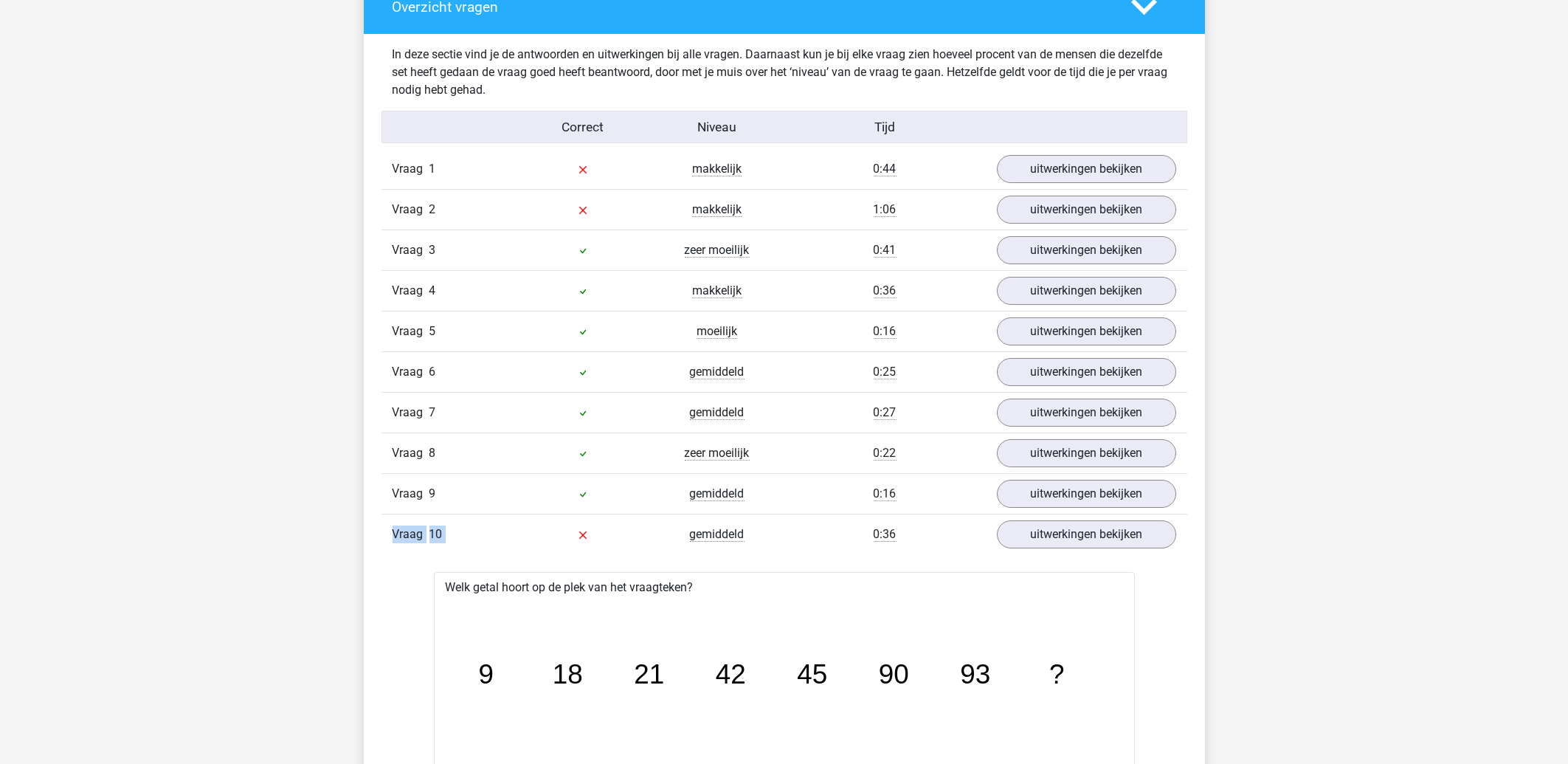
drag, startPoint x: 590, startPoint y: 501, endPoint x: 356, endPoint y: 673, distance: 290.4
click at [515, 605] on div "Vraag 1 makkelijk 0:44 uitwerkingen bekijken Welk getal hoort op de plek van he…" at bounding box center [784, 683] width 784 height 1068
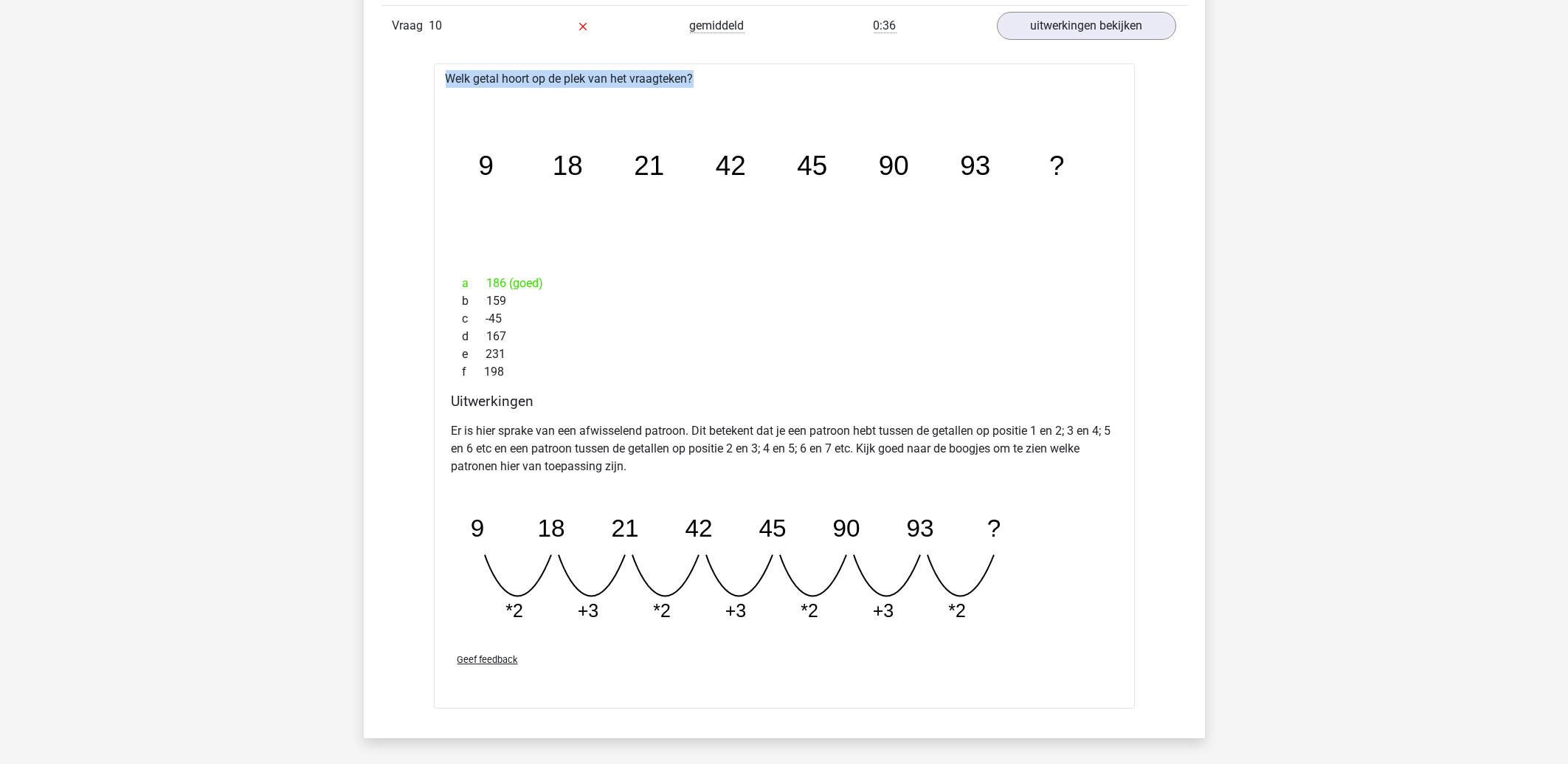
scroll to position [1187, 0]
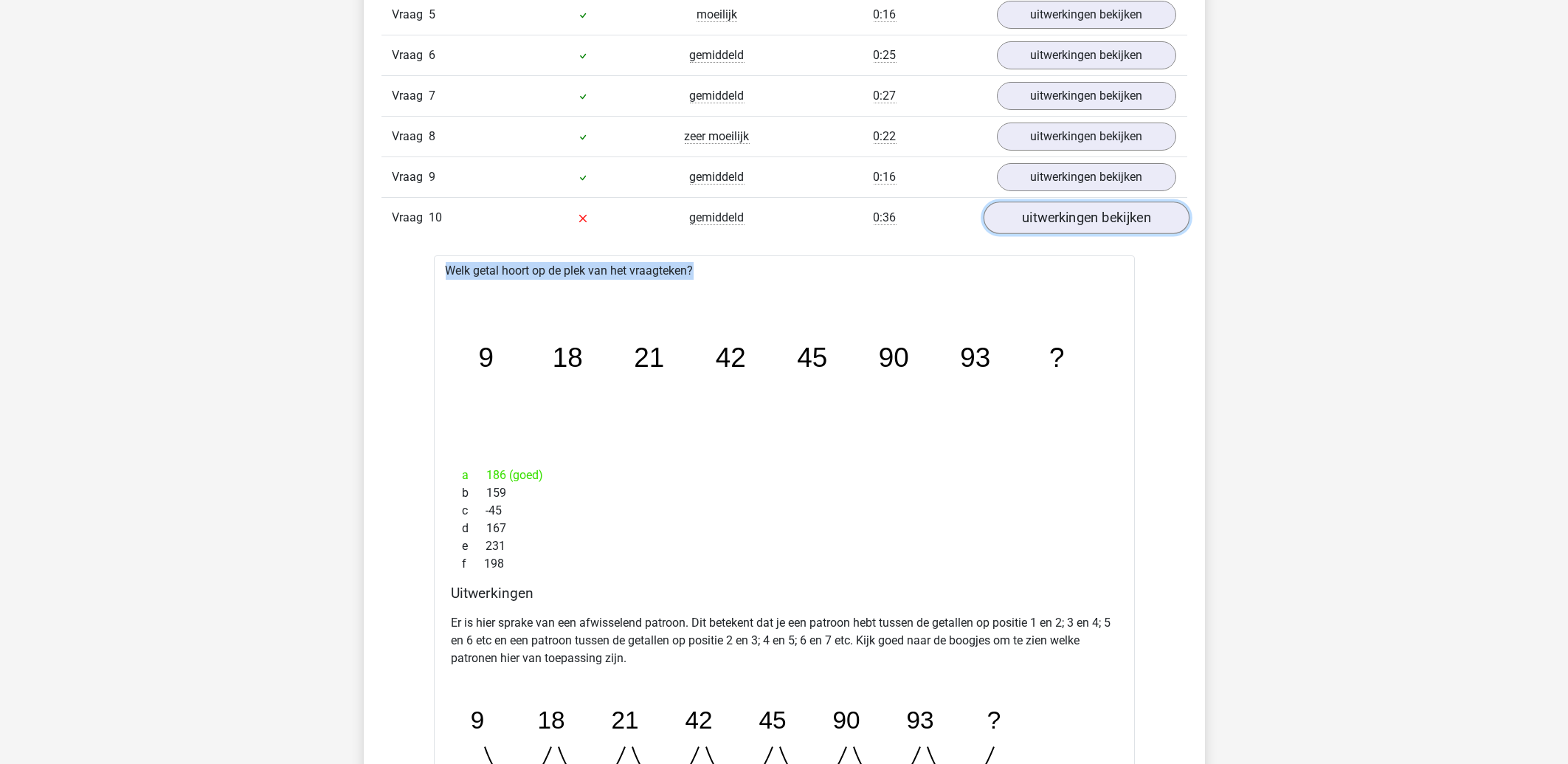
click at [1040, 231] on link "uitwerkingen bekijken" at bounding box center [1085, 217] width 206 height 32
